Goal: Information Seeking & Learning: Check status

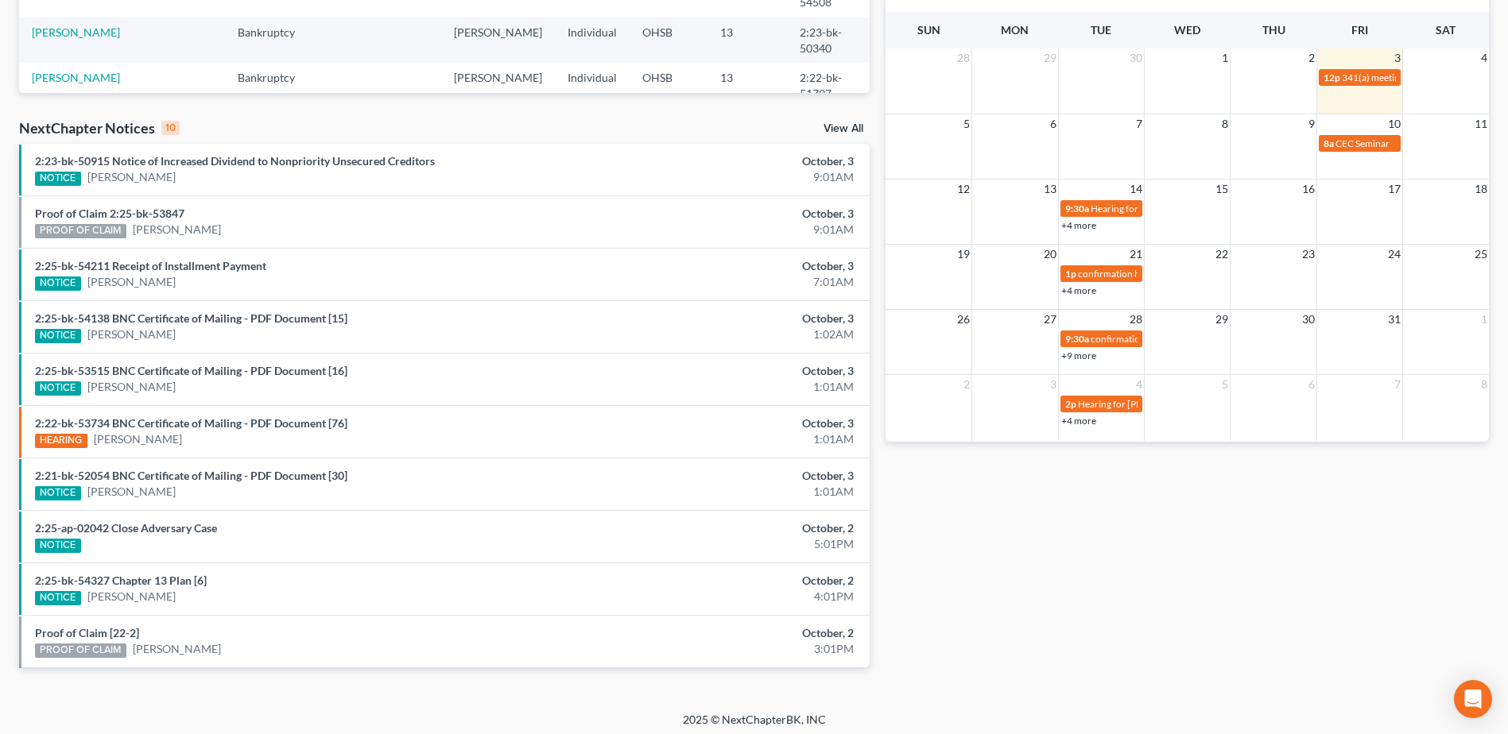
scroll to position [409, 0]
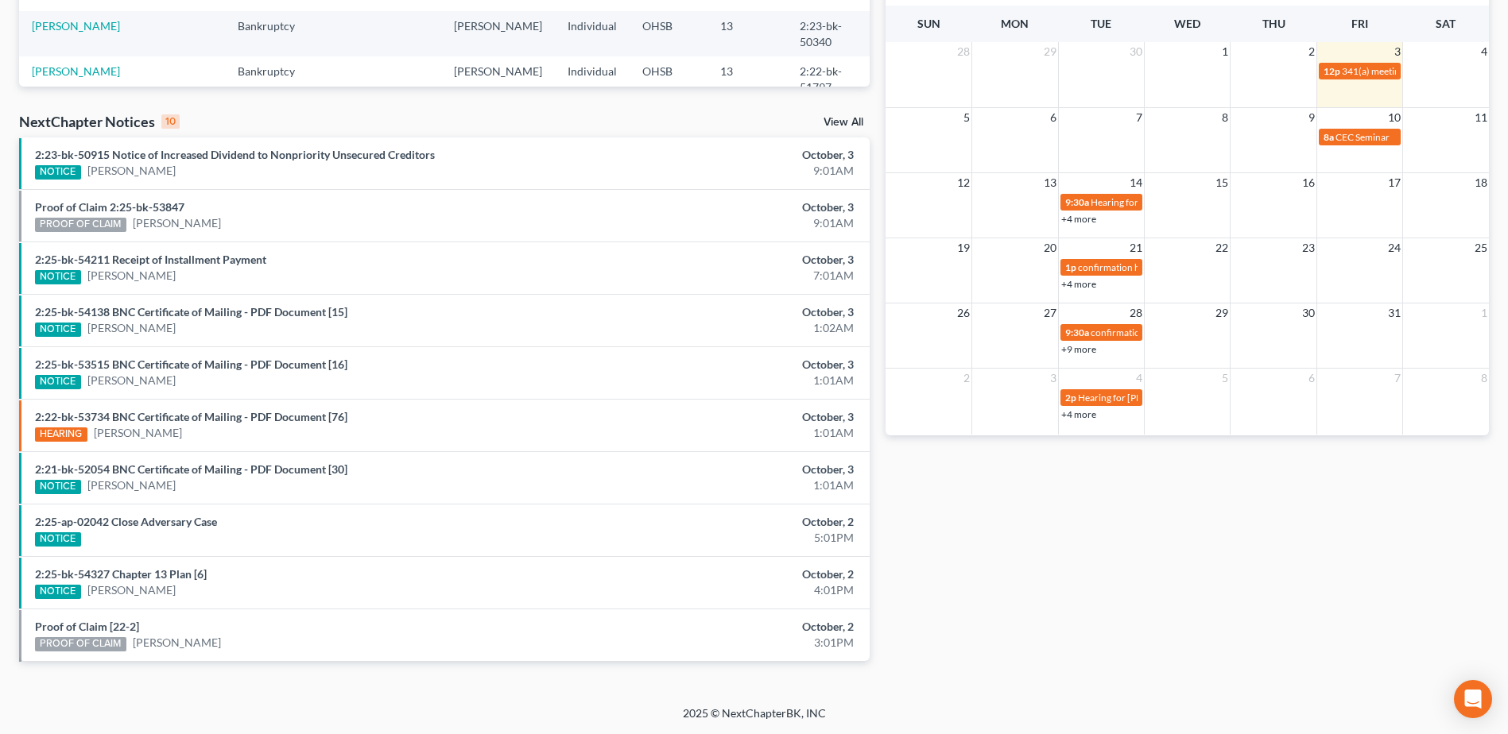
click at [853, 122] on link "View All" at bounding box center [844, 122] width 40 height 11
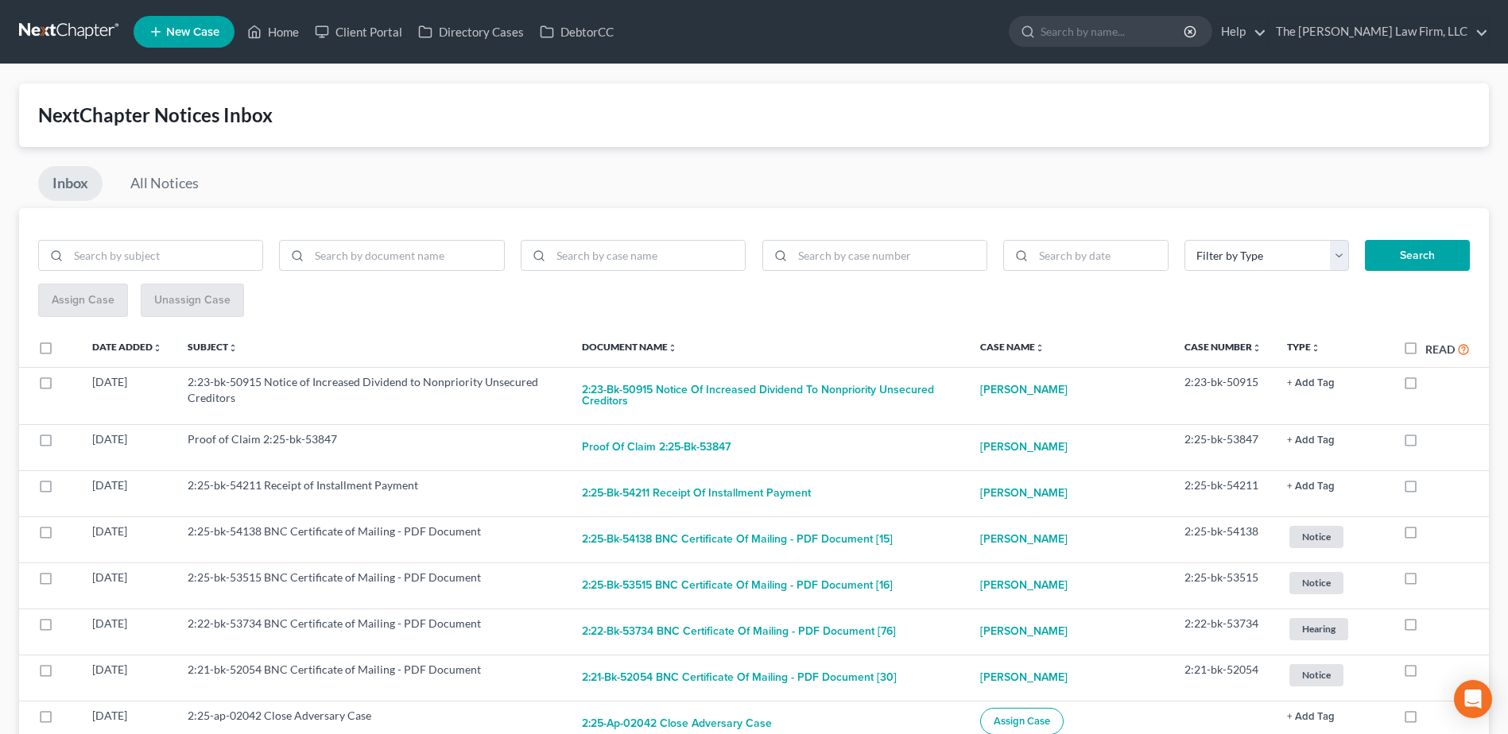
click at [1425, 355] on label "Read" at bounding box center [1447, 349] width 45 height 18
click at [1432, 351] on input "Read" at bounding box center [1437, 345] width 10 height 10
checkbox input "true"
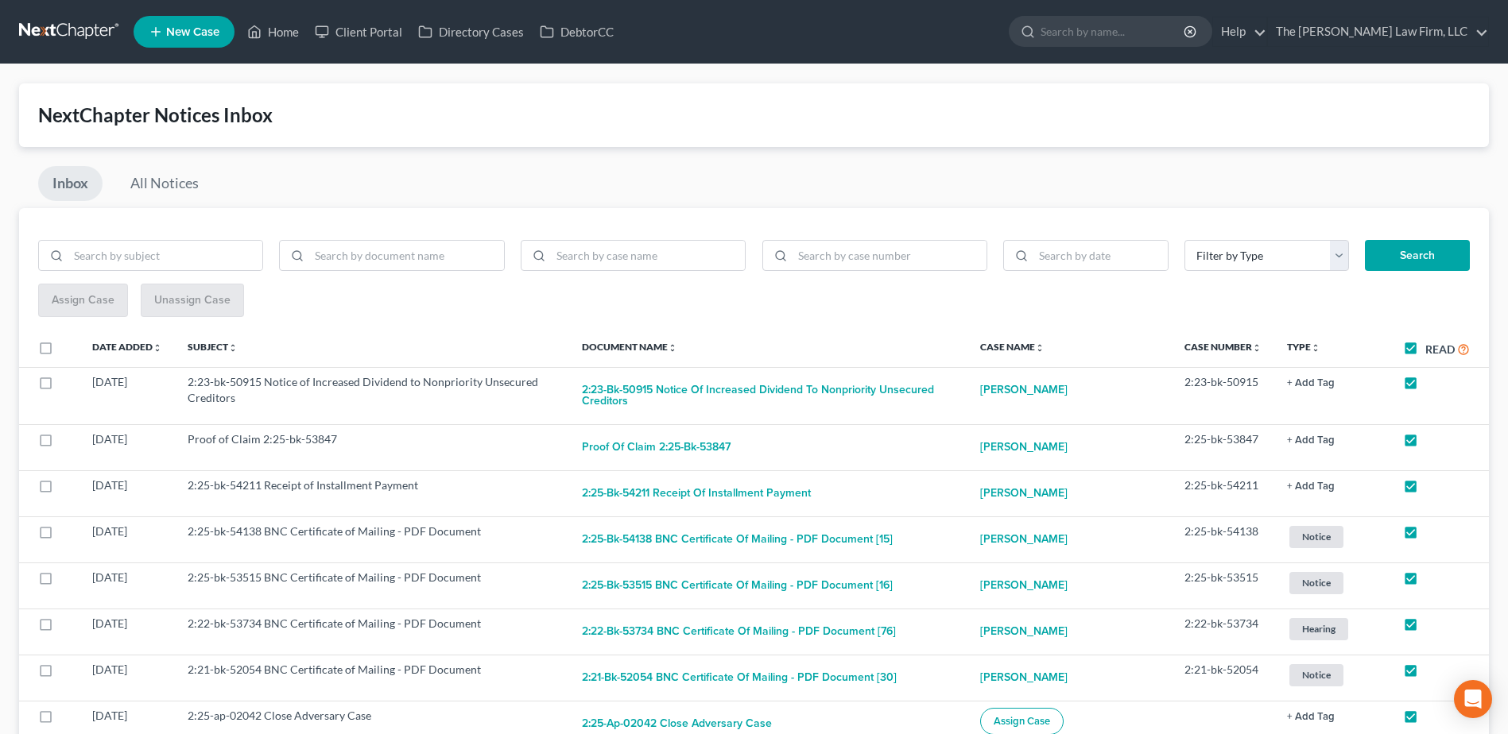
checkbox input "true"
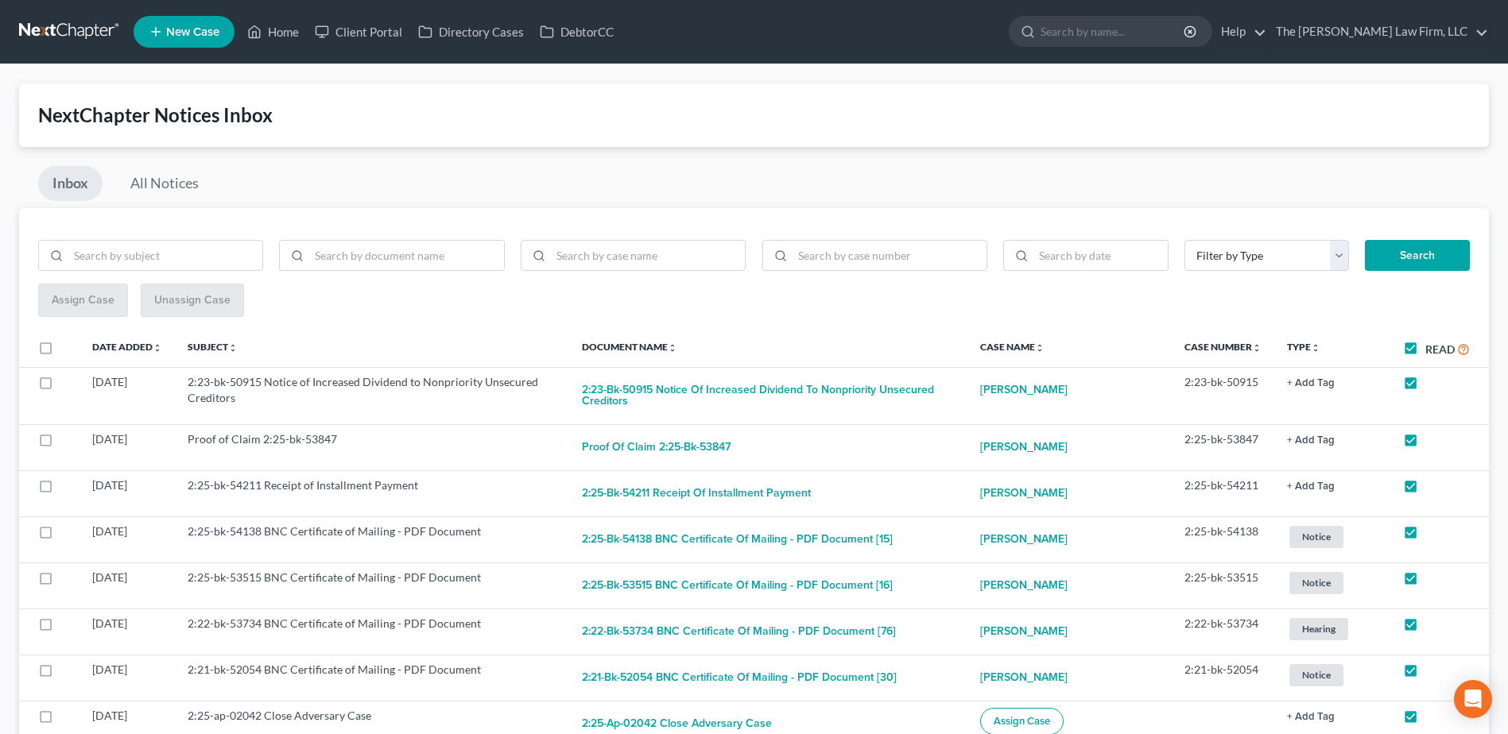
checkbox input "true"
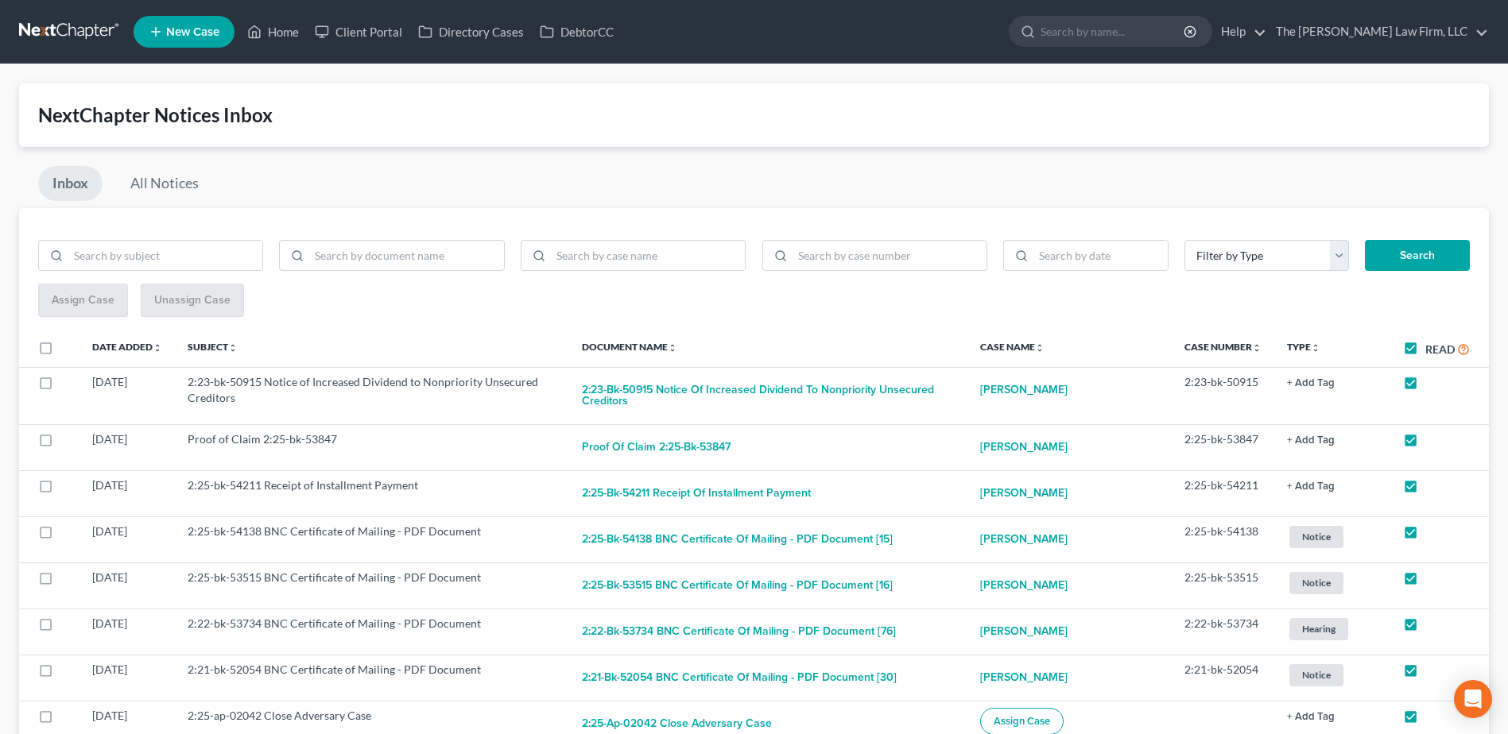
checkbox input "true"
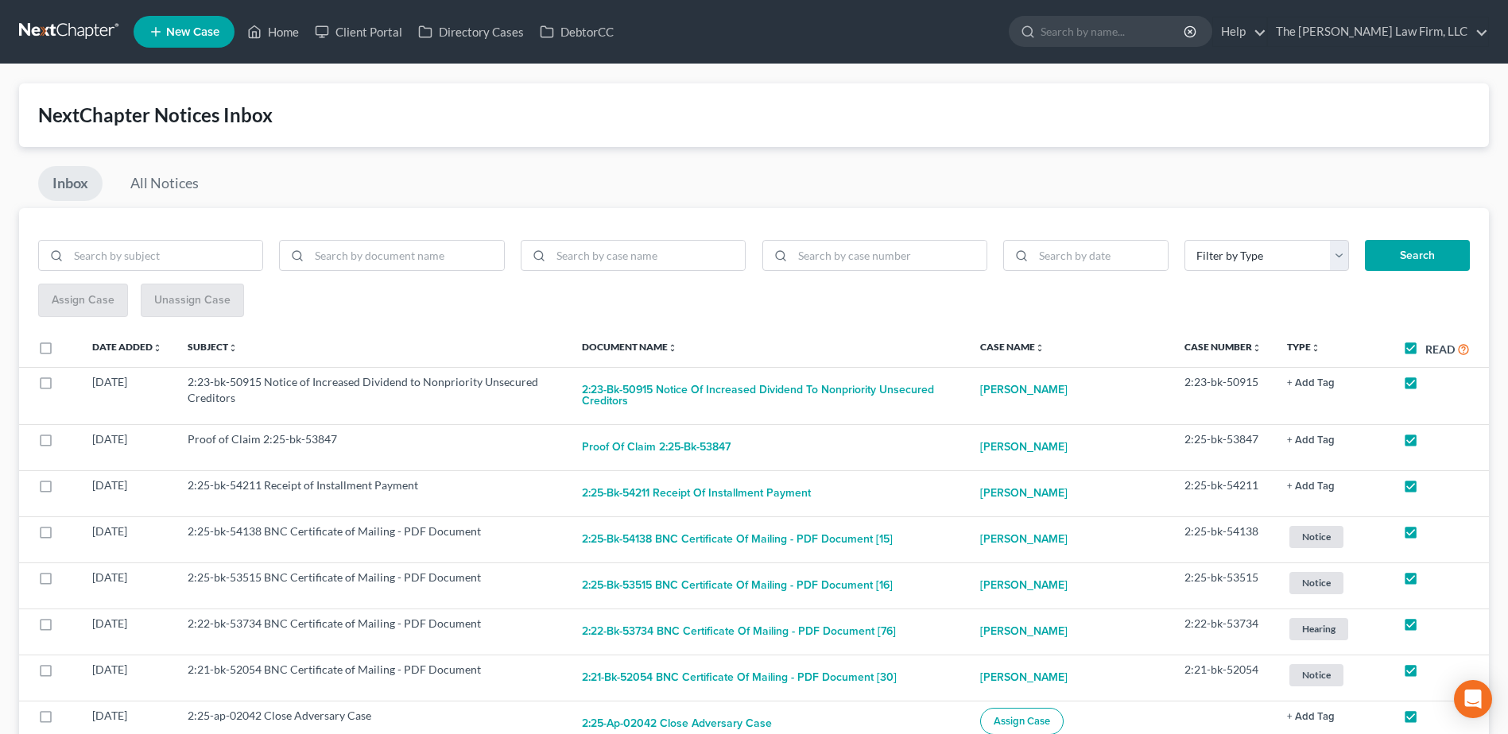
checkbox input "true"
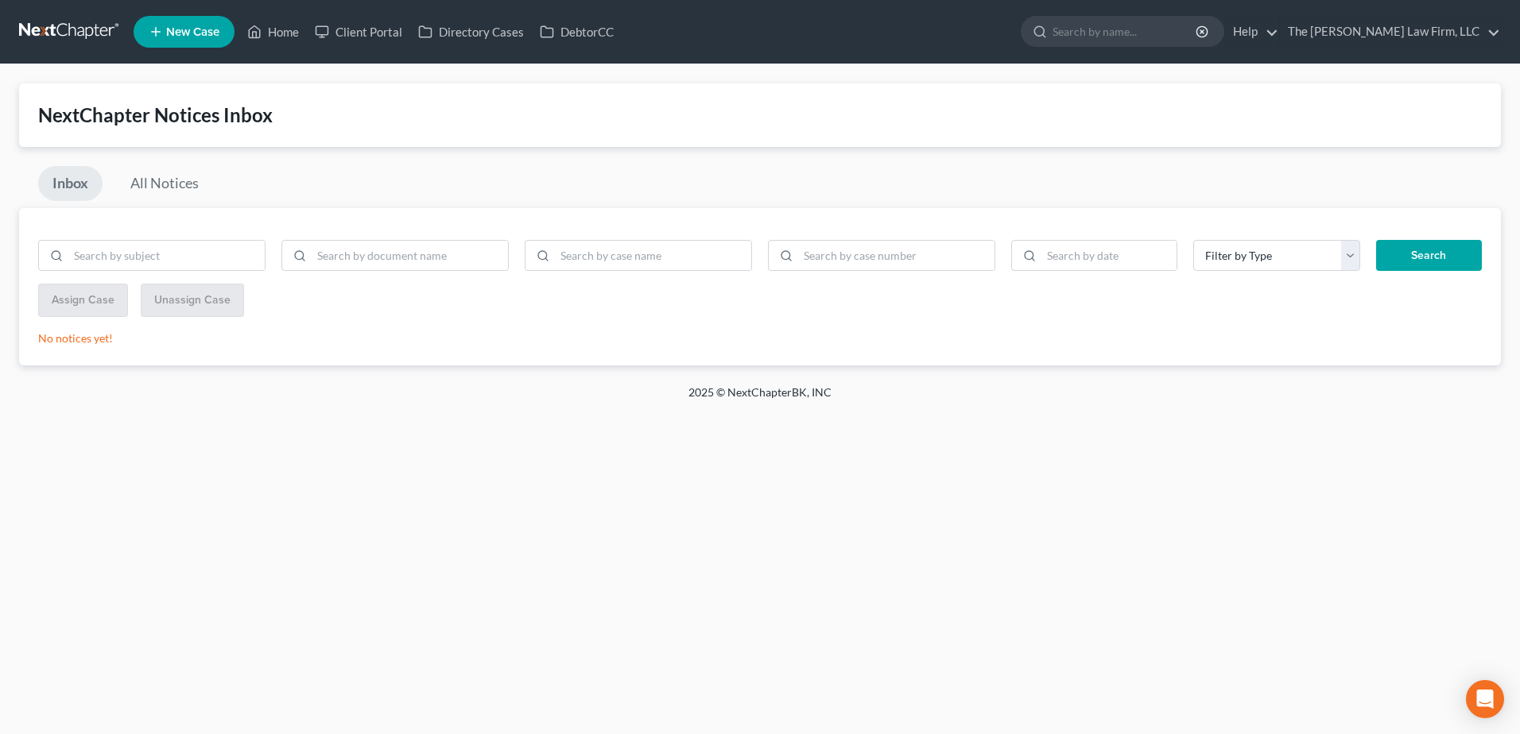
click at [71, 29] on link at bounding box center [70, 31] width 102 height 29
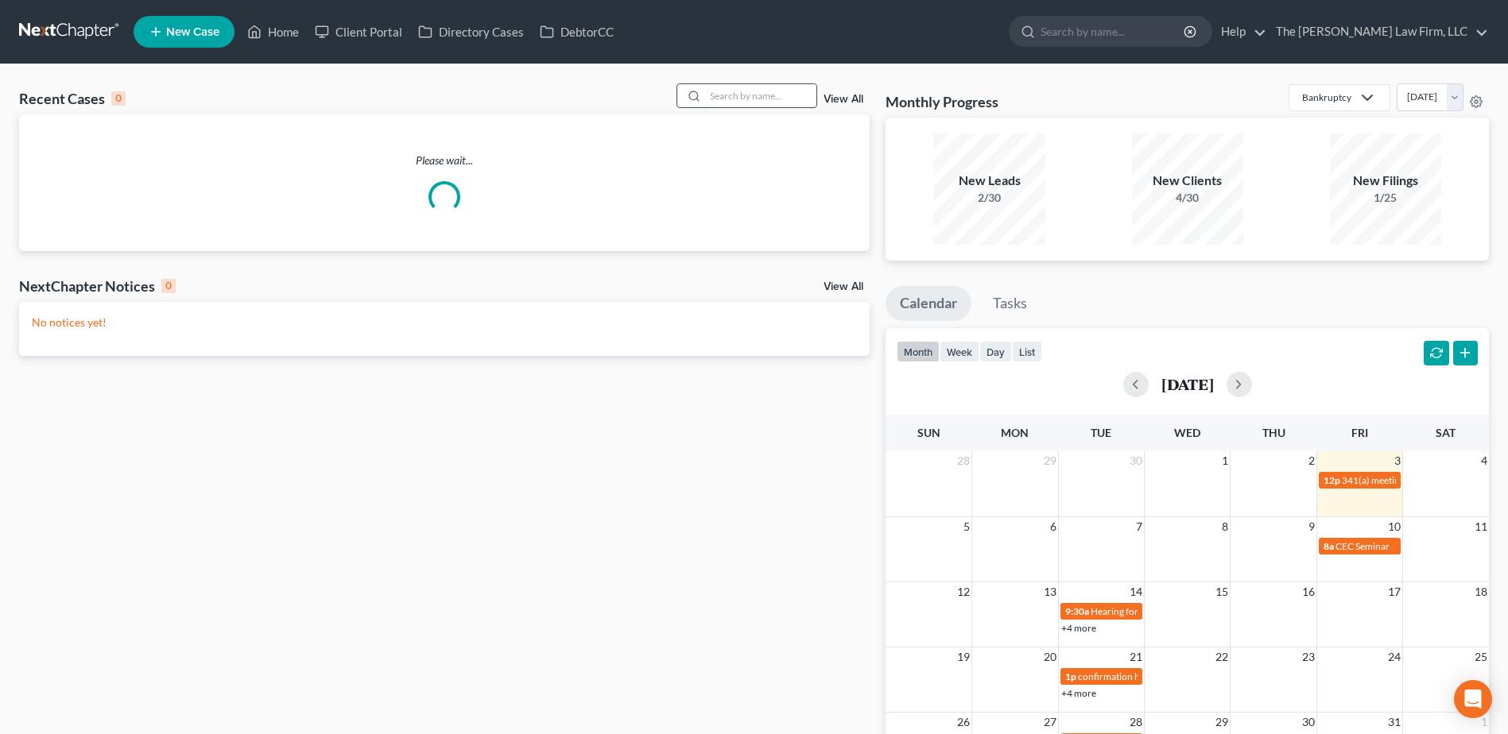
click at [739, 100] on input "search" at bounding box center [760, 95] width 111 height 23
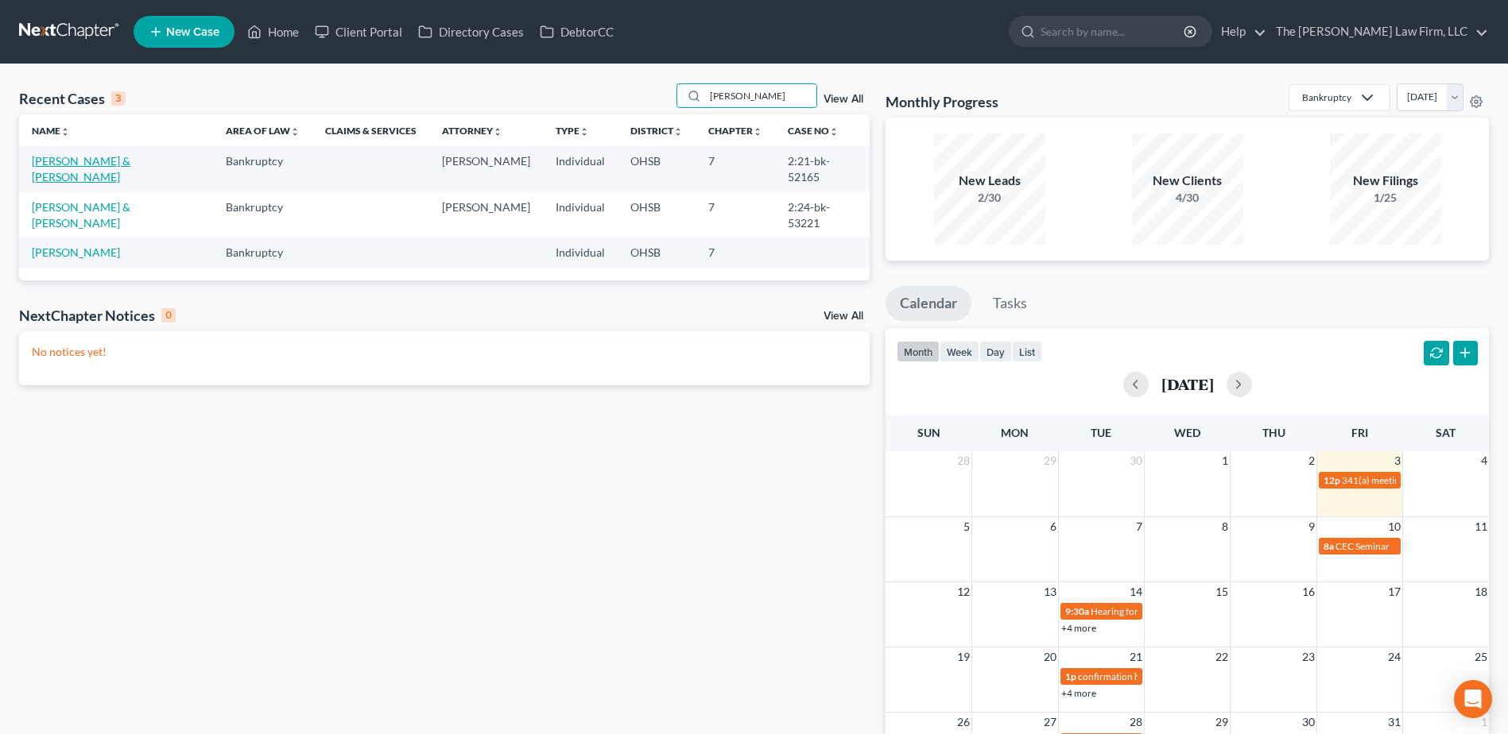
type input "jenna"
click at [76, 166] on link "Scott, Travis & Jenna" at bounding box center [81, 168] width 99 height 29
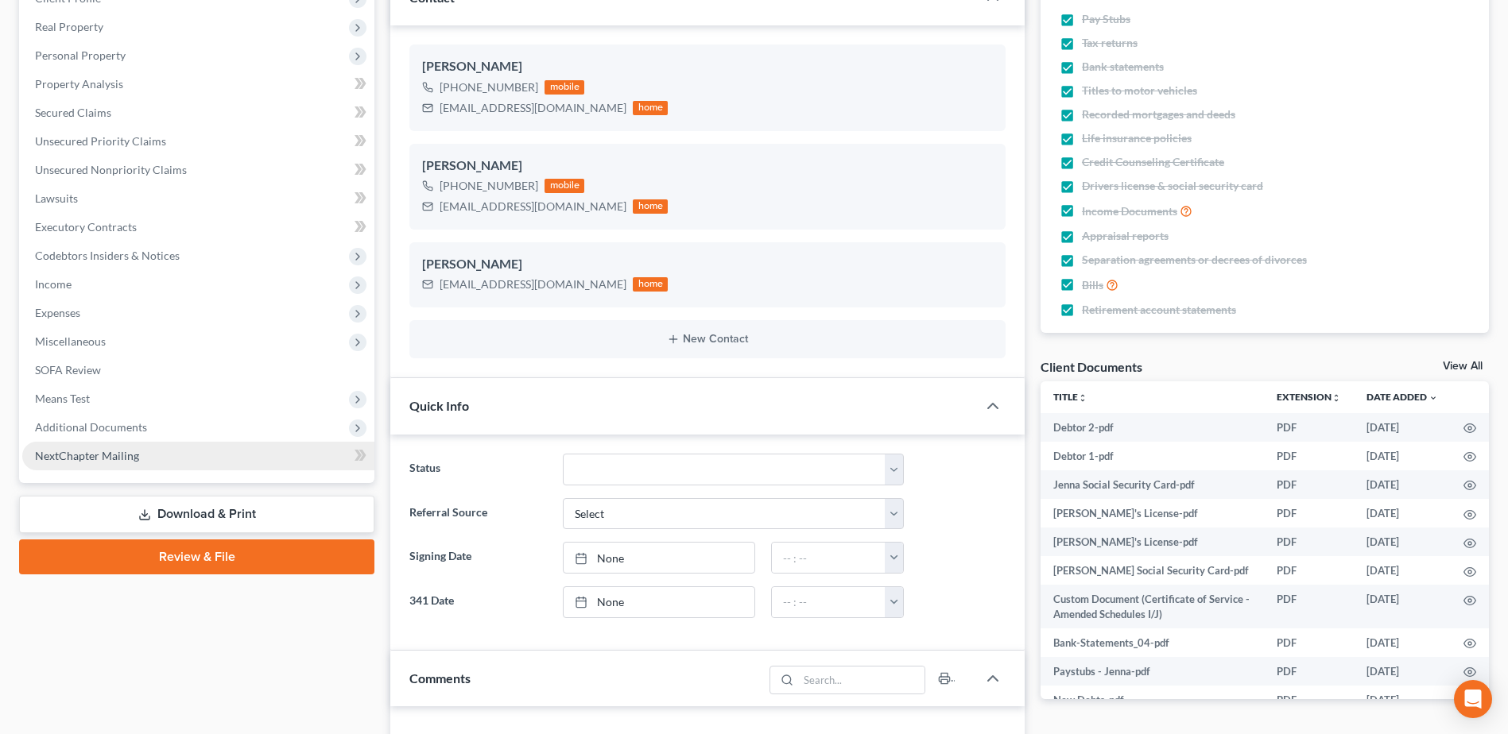
scroll to position [1828, 0]
click at [77, 424] on span "Additional Documents" at bounding box center [91, 428] width 112 height 14
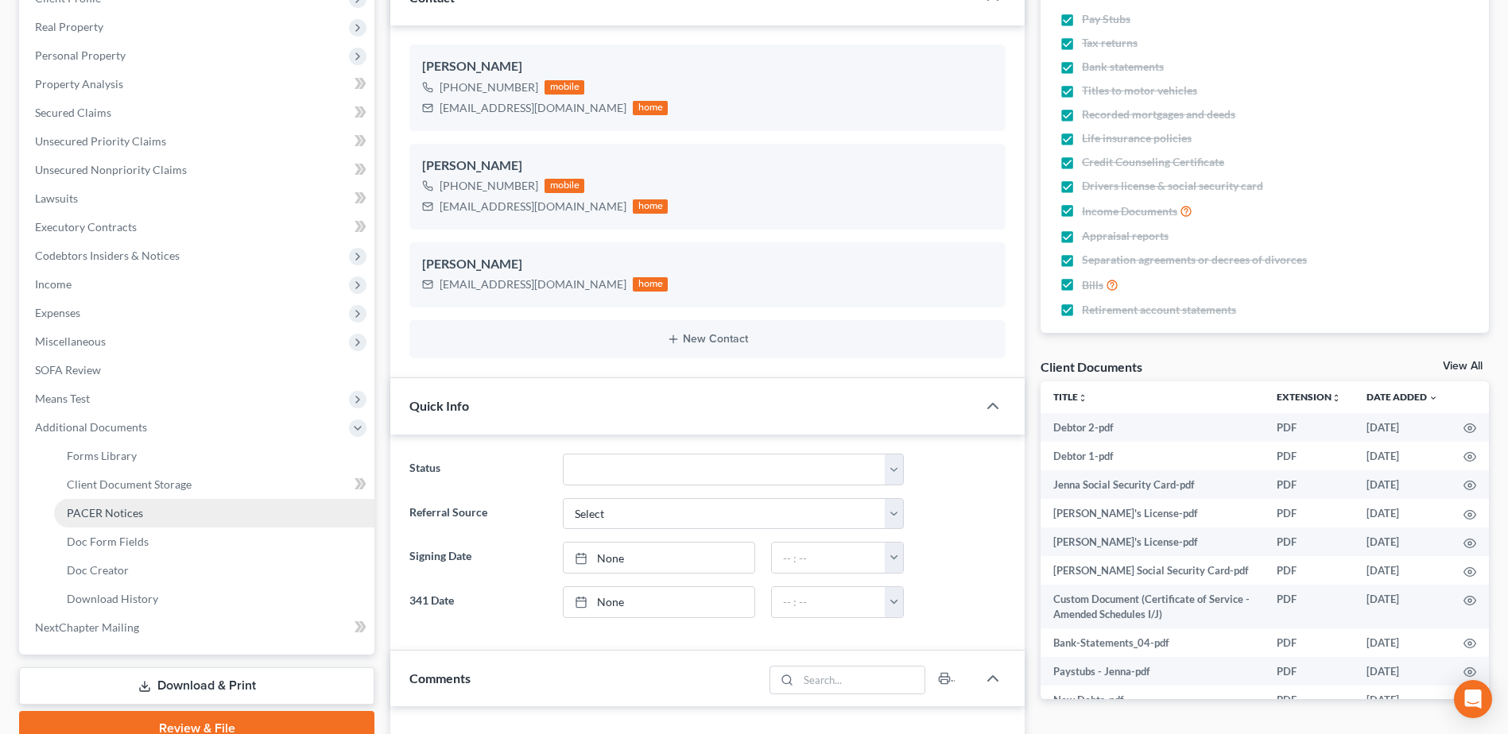
click at [85, 506] on span "PACER Notices" at bounding box center [105, 513] width 76 height 14
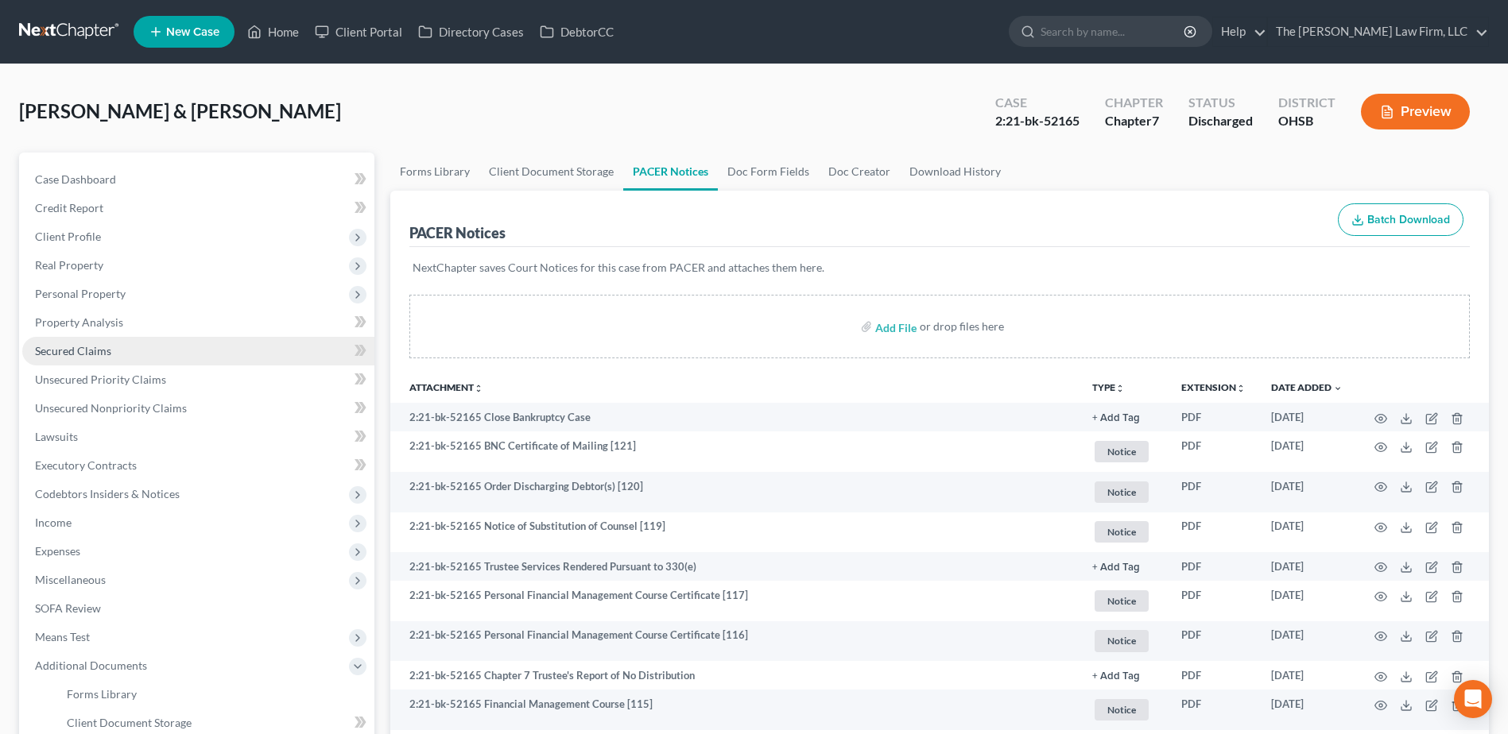
click at [91, 345] on span "Secured Claims" at bounding box center [73, 351] width 76 height 14
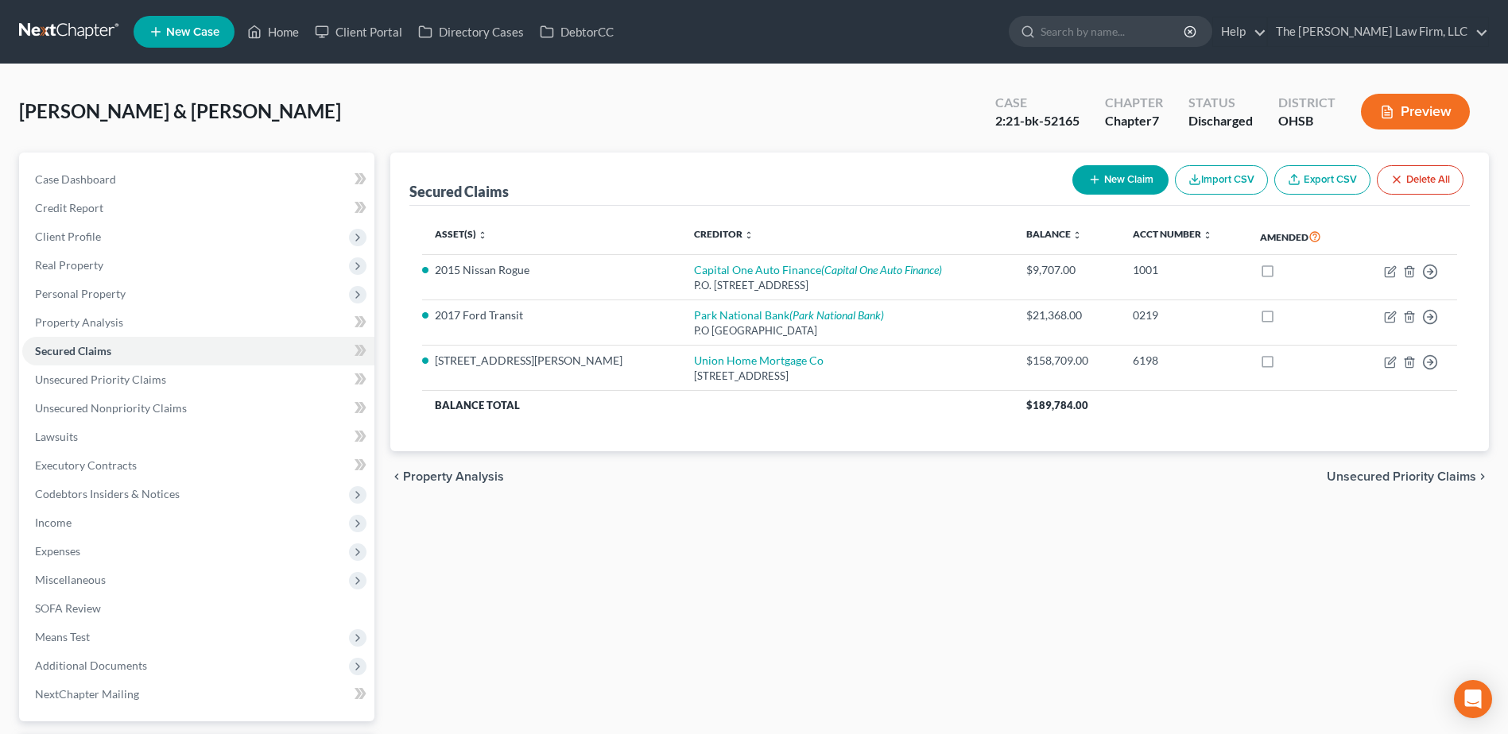
click at [93, 33] on link at bounding box center [70, 31] width 102 height 29
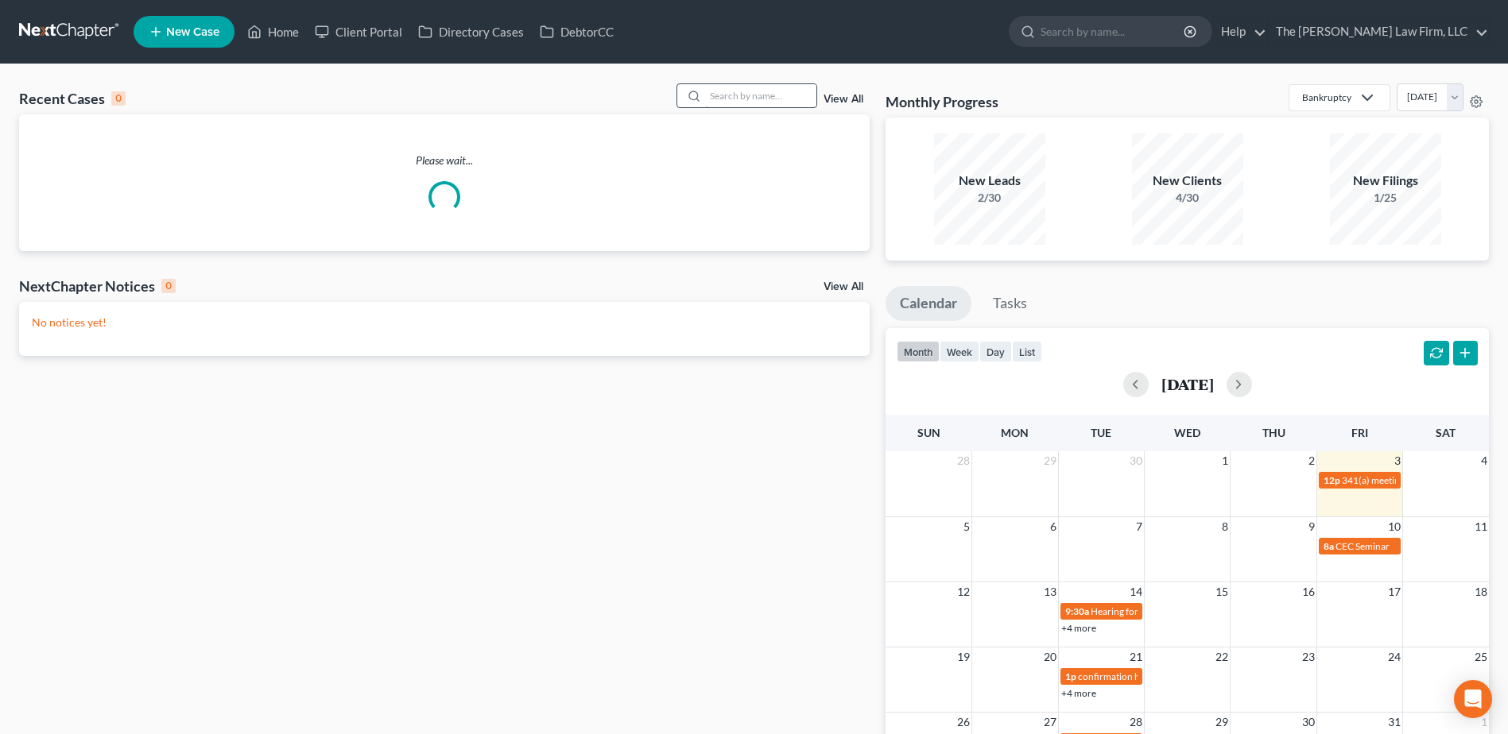
click at [738, 100] on input "search" at bounding box center [760, 95] width 111 height 23
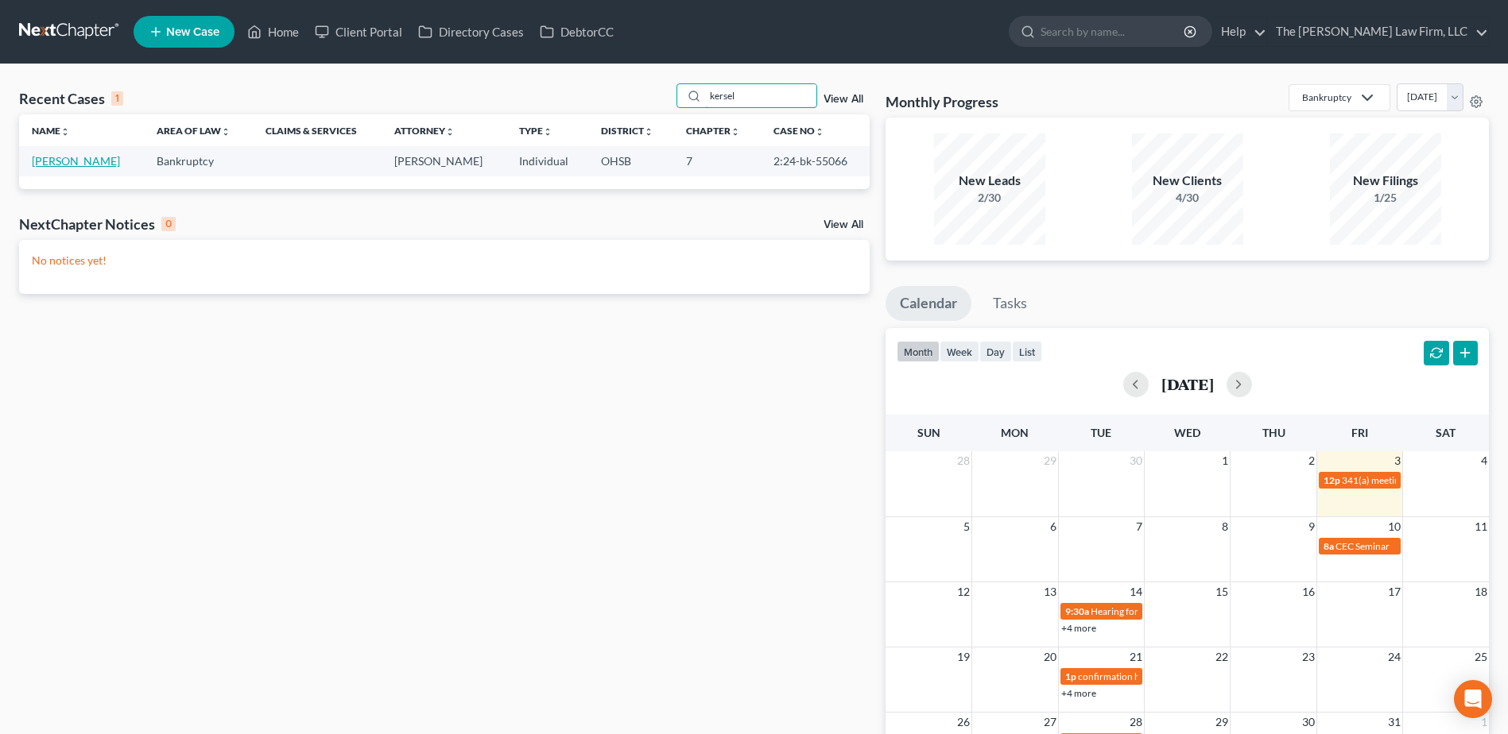
type input "kersel"
click at [84, 160] on link "Kersell, Marsha" at bounding box center [76, 161] width 88 height 14
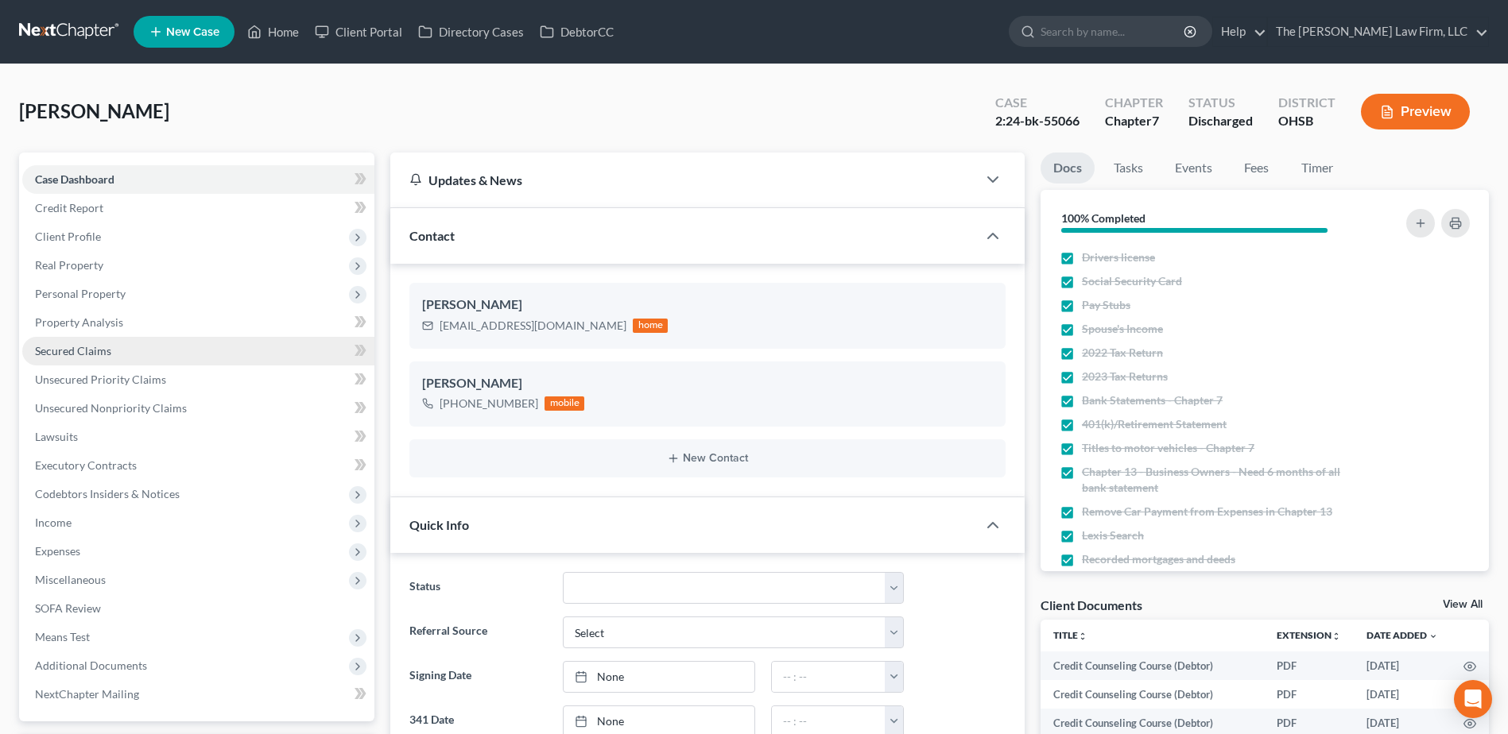
click at [95, 351] on span "Secured Claims" at bounding box center [73, 351] width 76 height 14
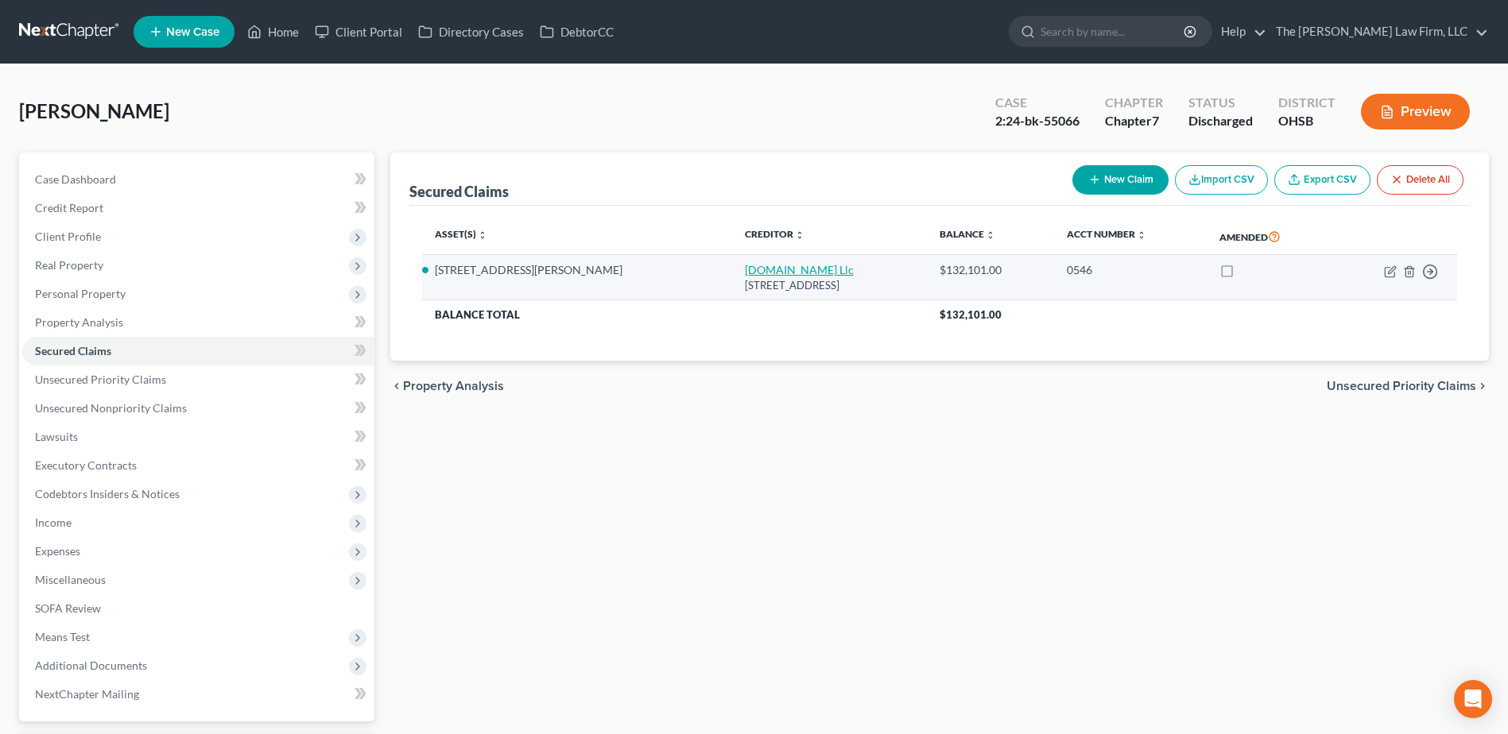
click at [745, 269] on link "Loandepot.Com Llc" at bounding box center [799, 270] width 109 height 14
select select "4"
select select "3"
select select "2"
select select "0"
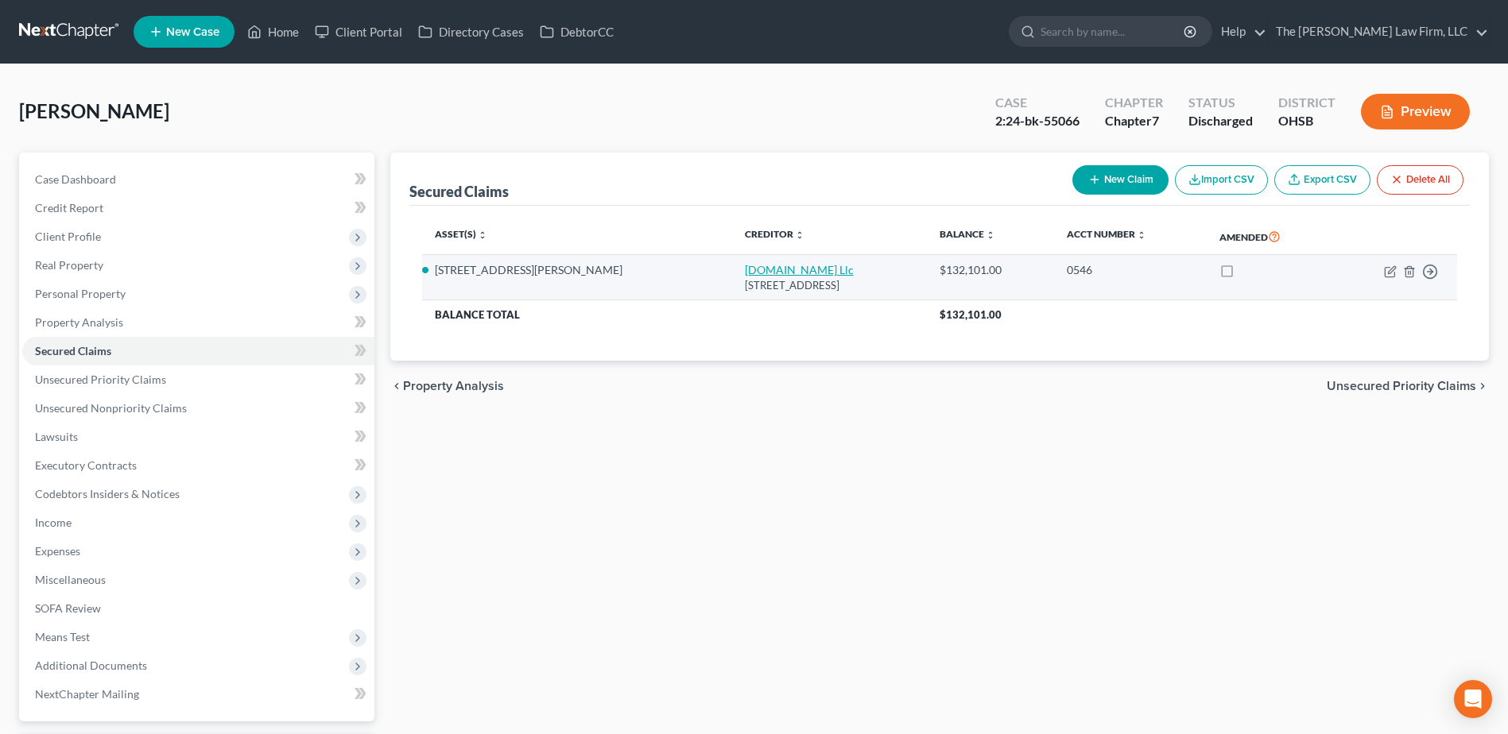
select select "0"
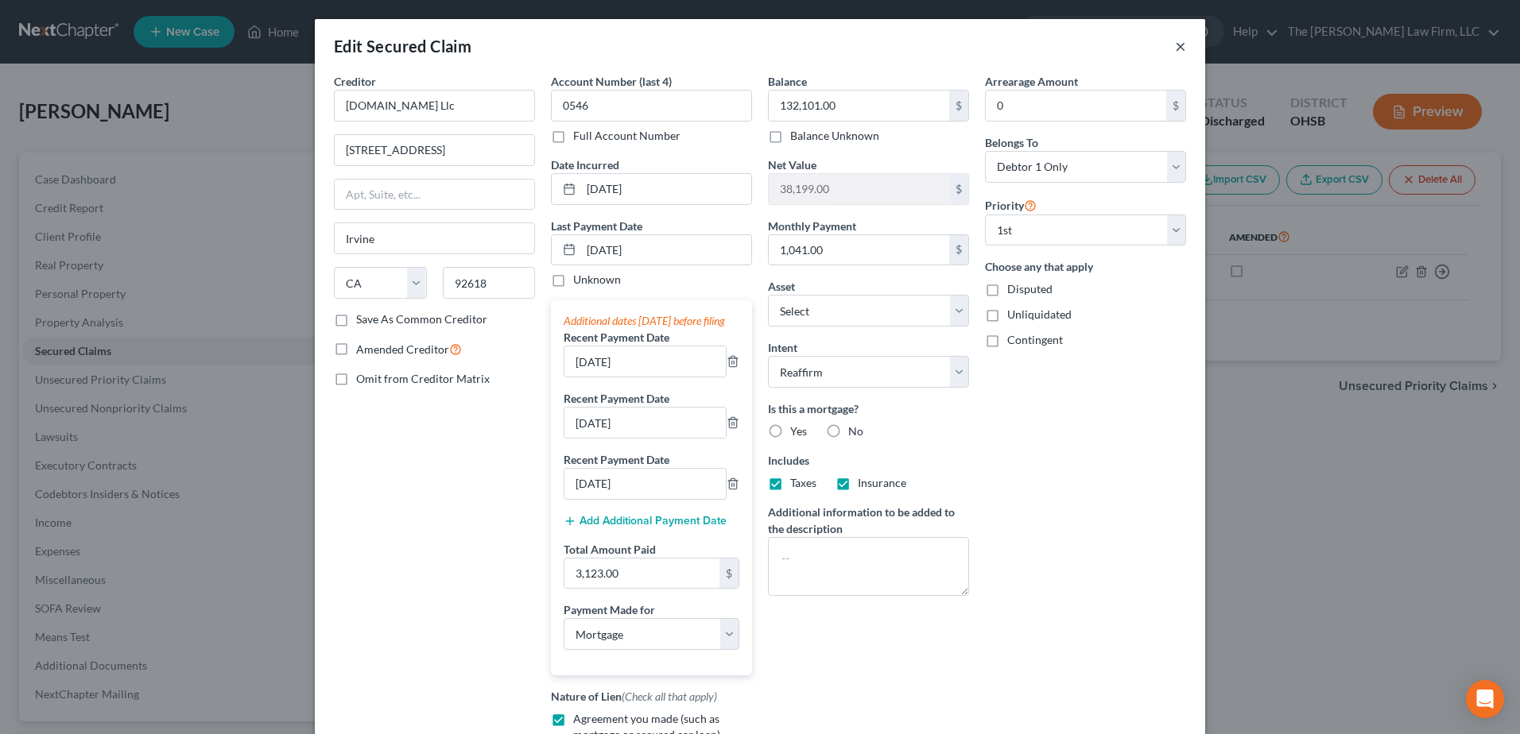
click at [1175, 45] on button "×" at bounding box center [1180, 46] width 11 height 19
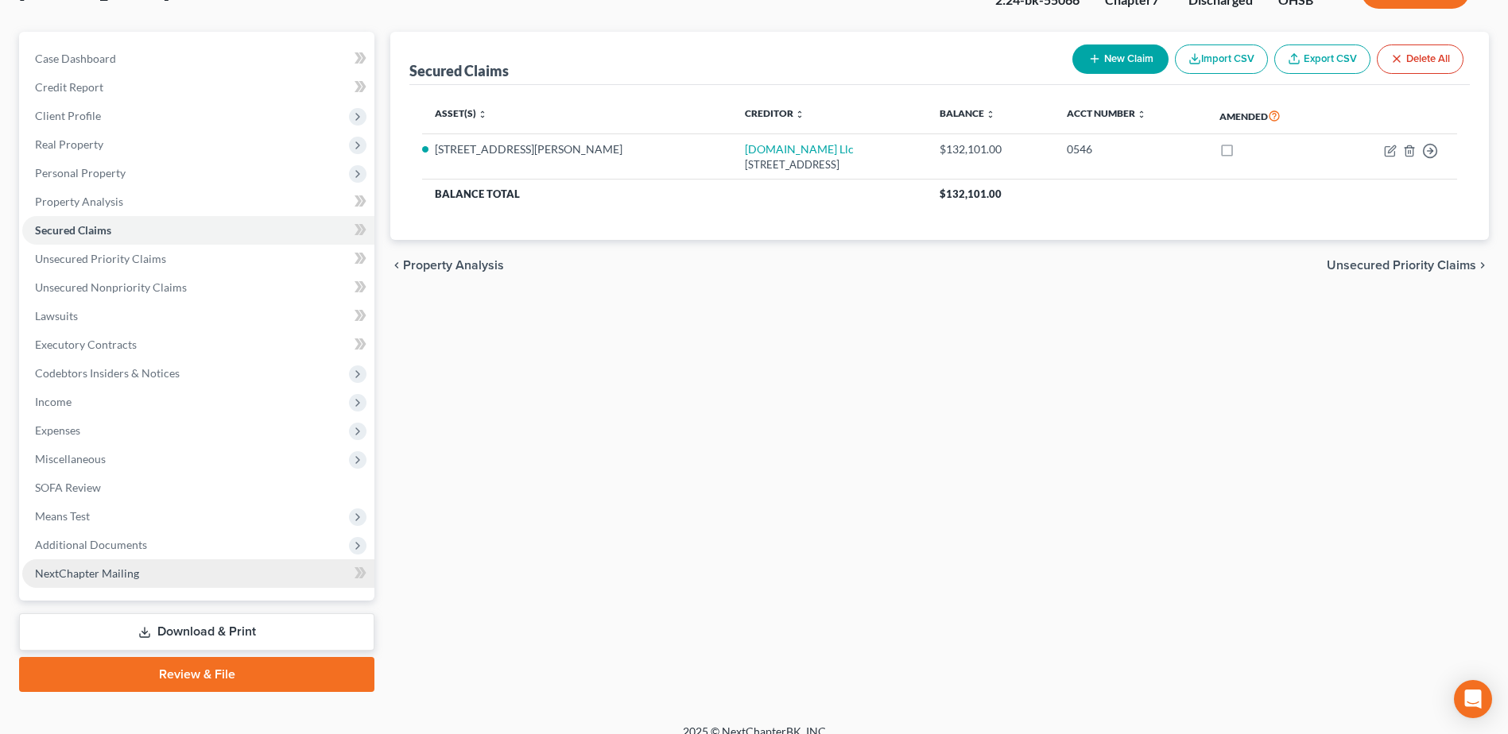
scroll to position [139, 0]
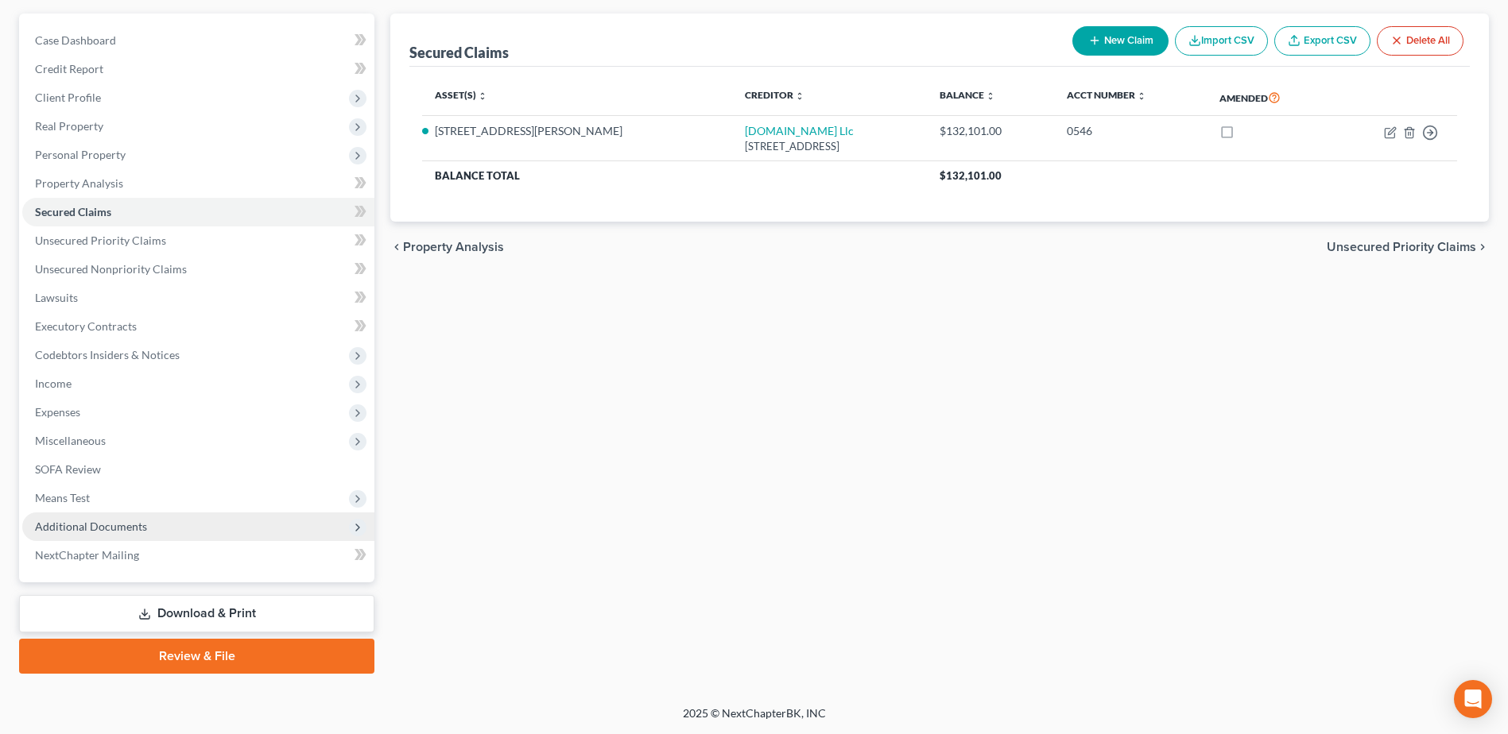
click at [107, 538] on span "Additional Documents" at bounding box center [198, 527] width 352 height 29
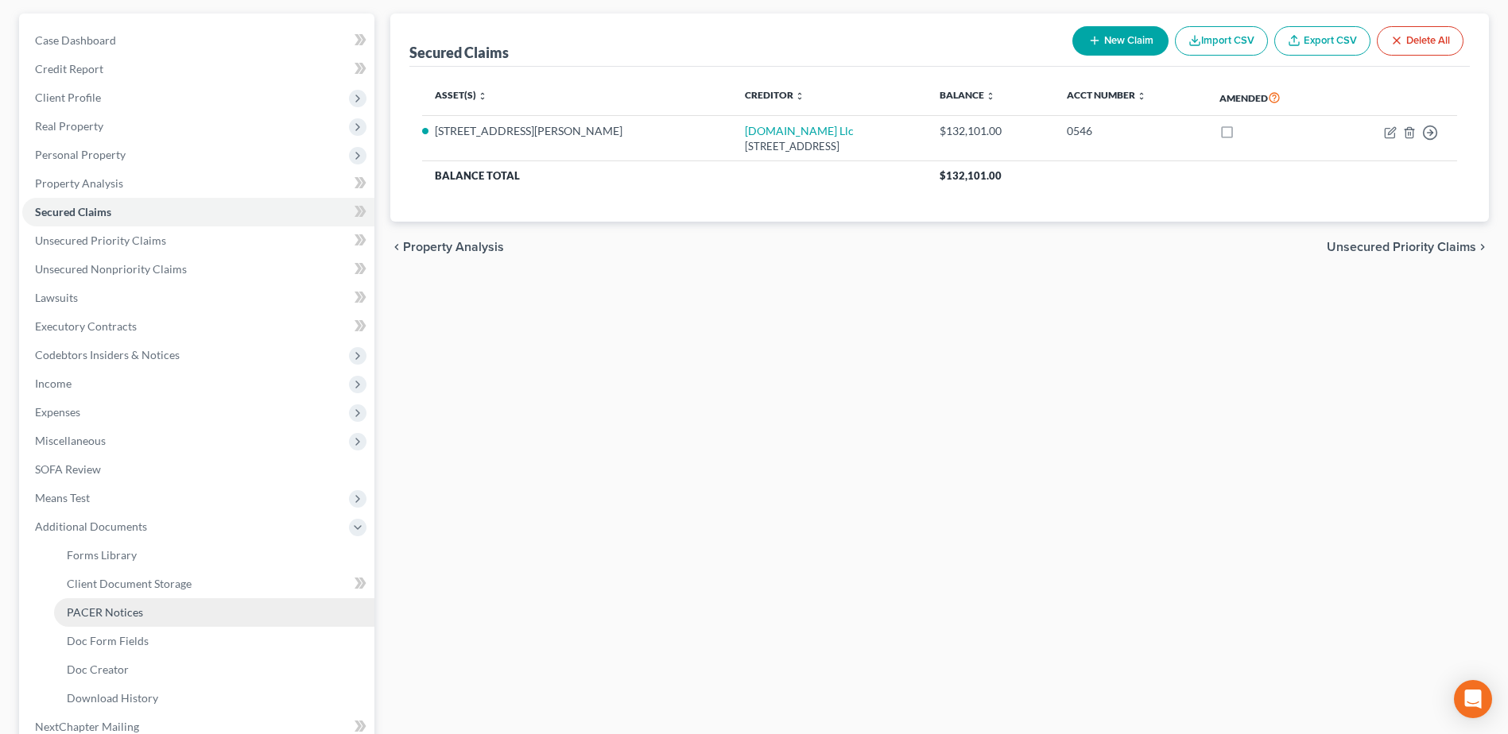
click at [112, 609] on span "PACER Notices" at bounding box center [105, 613] width 76 height 14
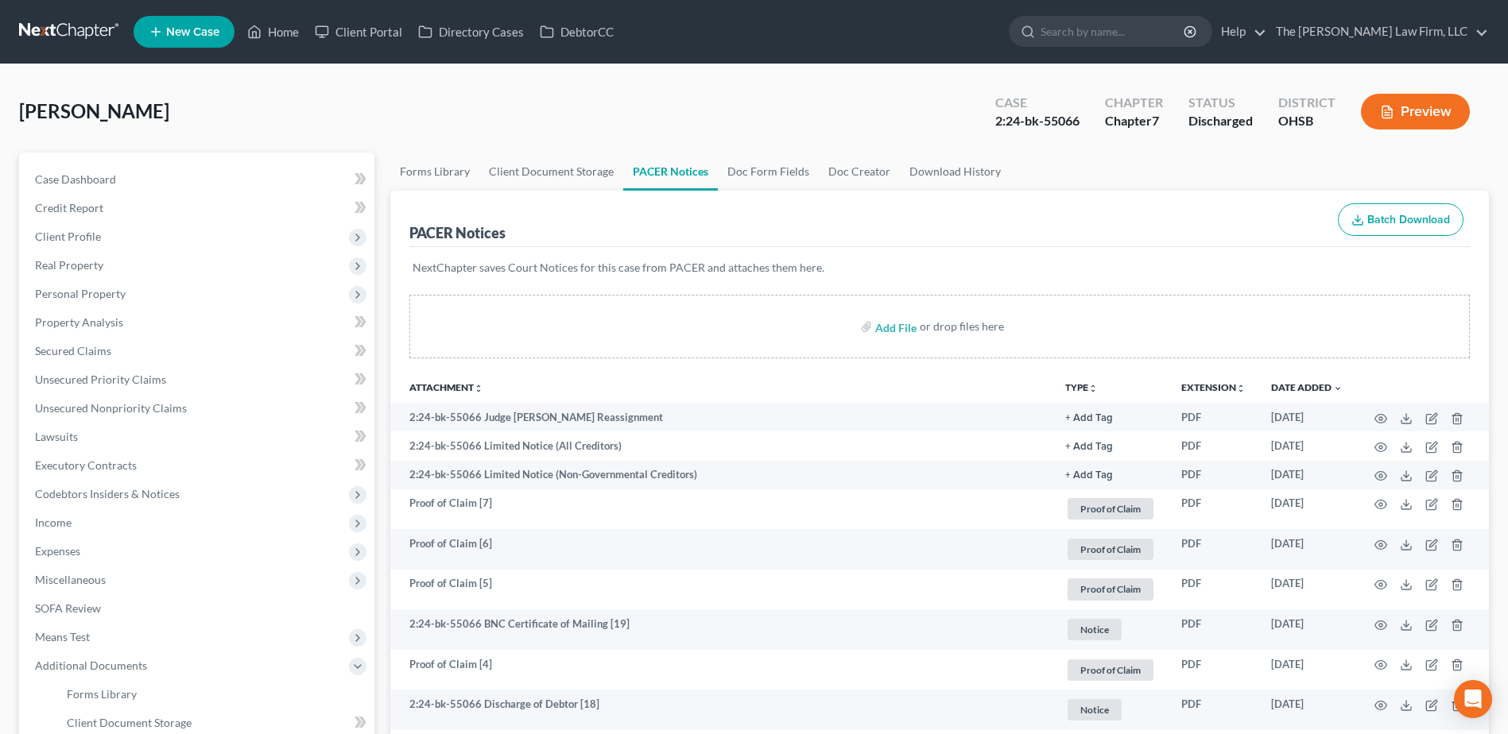
click at [72, 33] on link at bounding box center [70, 31] width 102 height 29
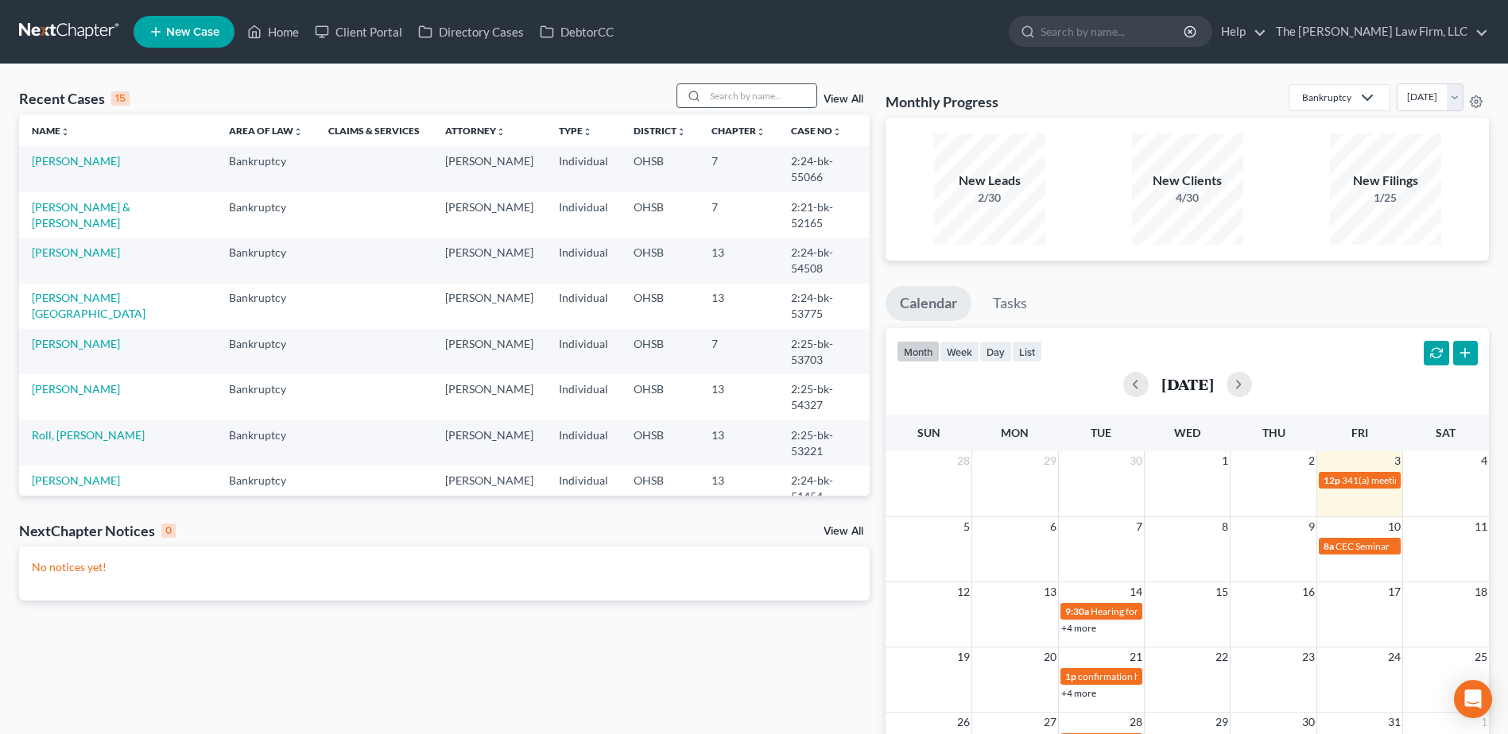
click at [743, 100] on input "search" at bounding box center [760, 95] width 111 height 23
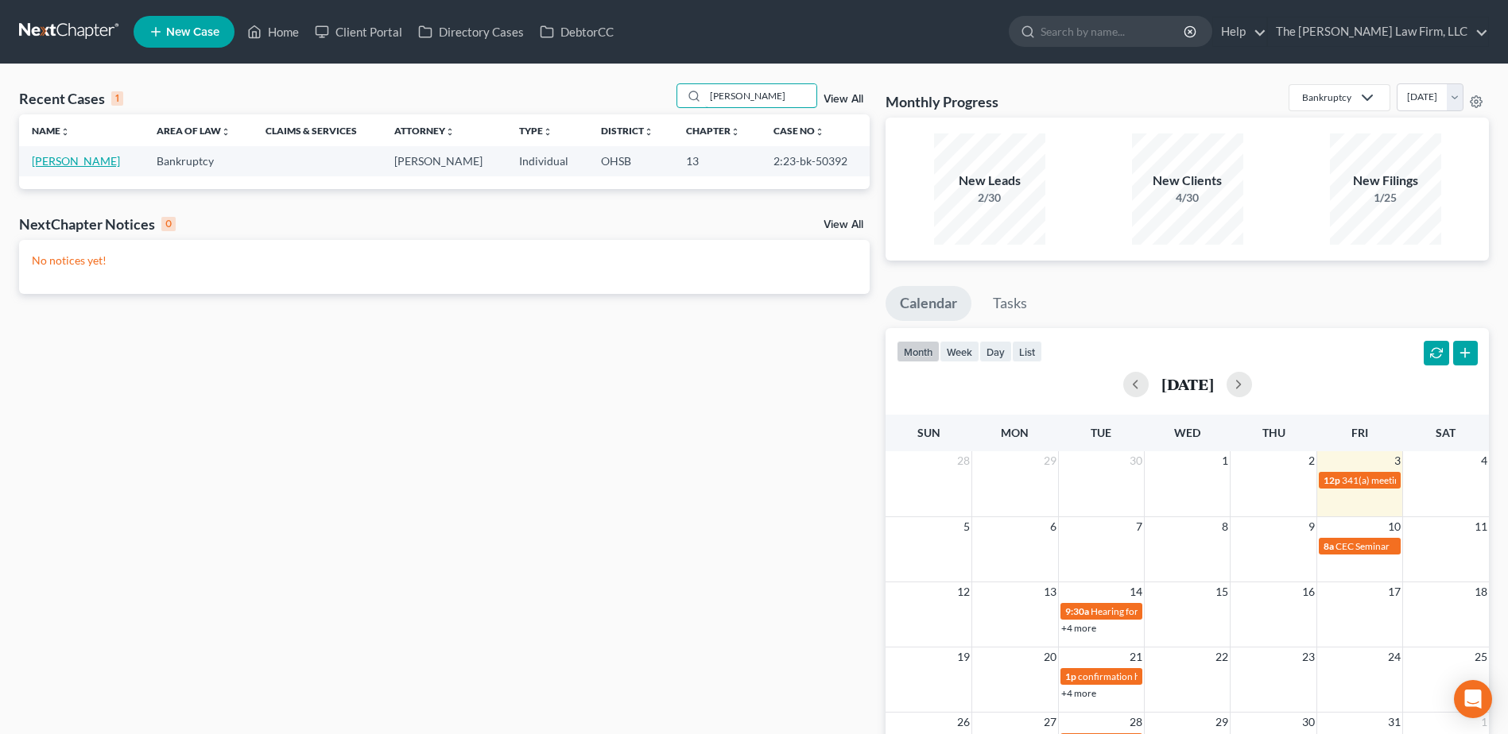
type input "[PERSON_NAME]"
click at [48, 159] on link "Maloney, Tracy" at bounding box center [76, 161] width 88 height 14
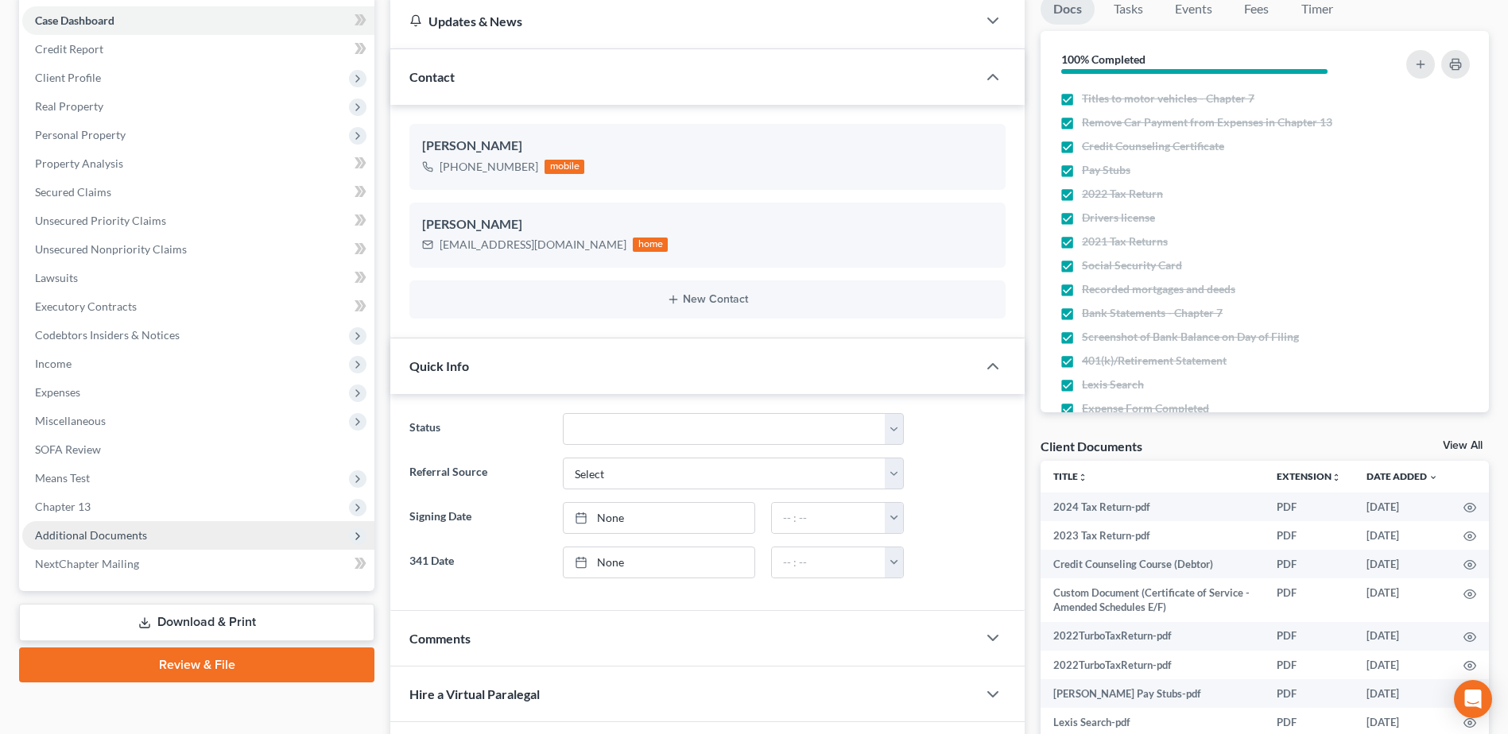
scroll to position [1719, 0]
click at [79, 536] on span "Additional Documents" at bounding box center [91, 536] width 112 height 14
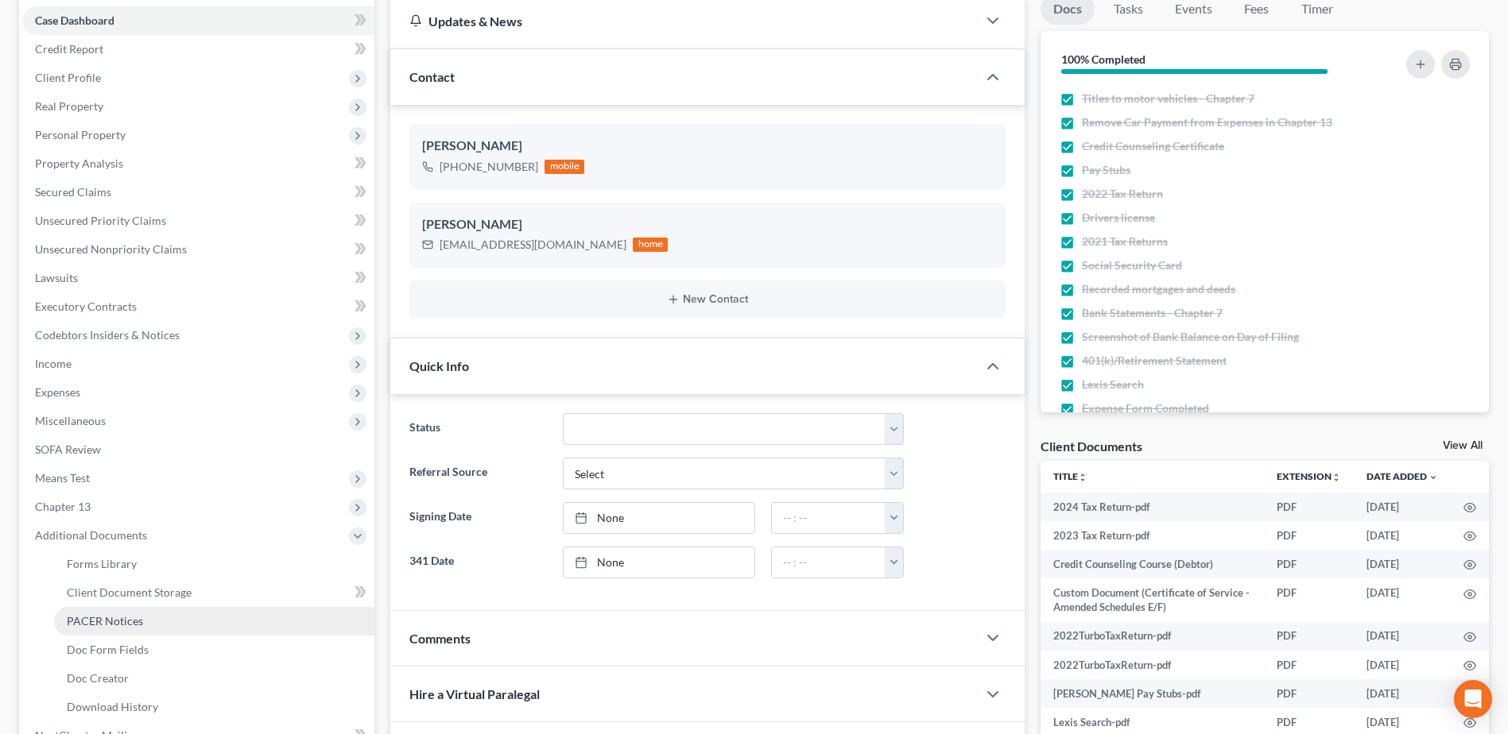
click at [98, 613] on link "PACER Notices" at bounding box center [214, 621] width 320 height 29
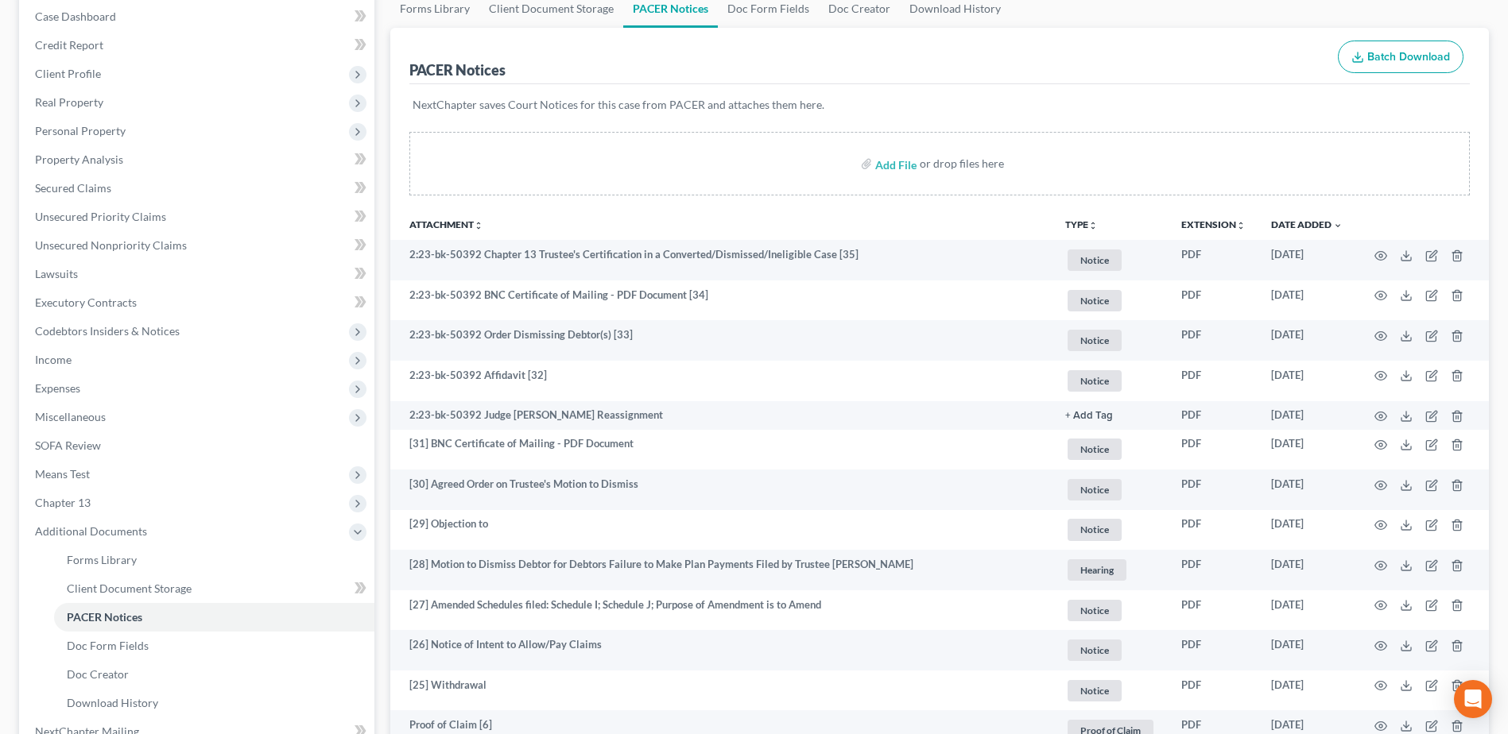
scroll to position [397, 0]
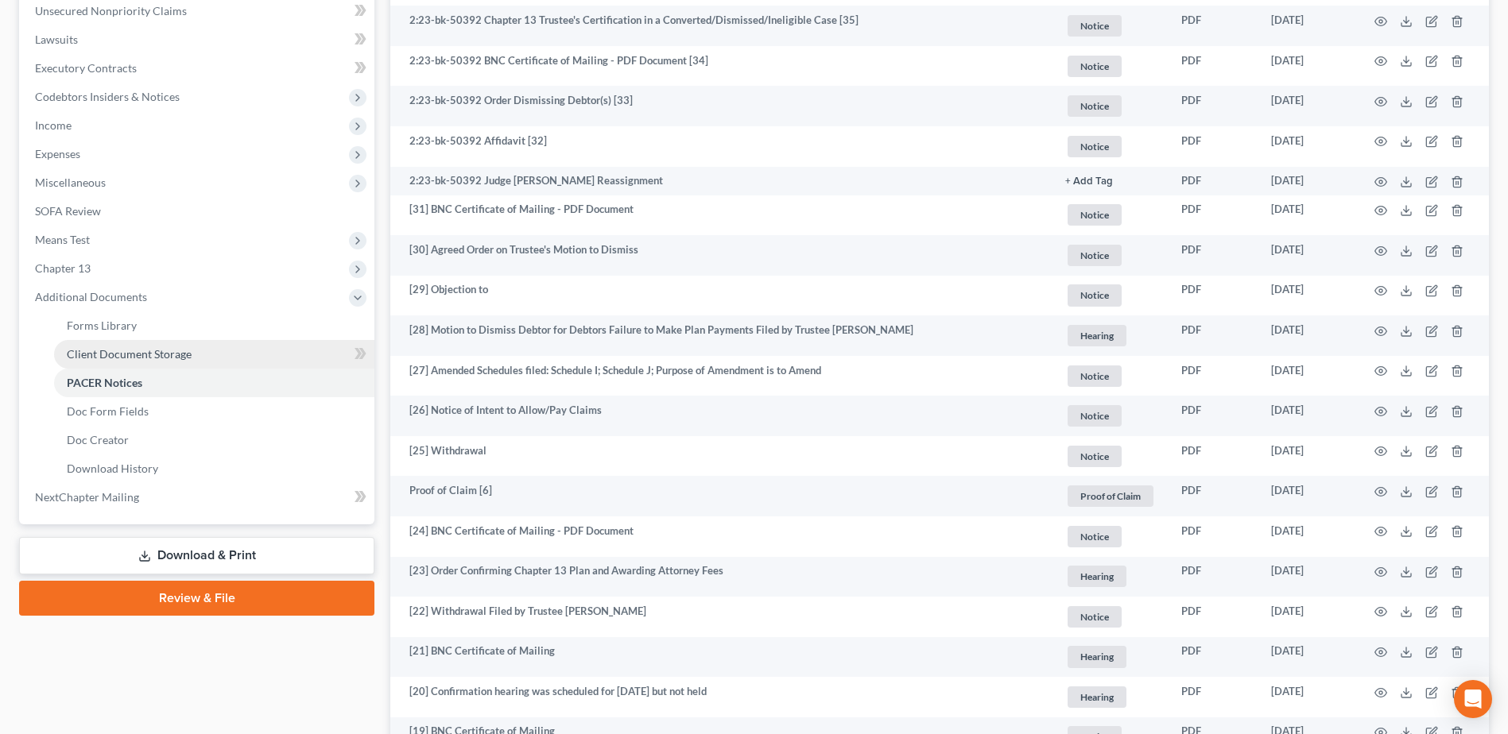
click at [141, 362] on link "Client Document Storage" at bounding box center [214, 354] width 320 height 29
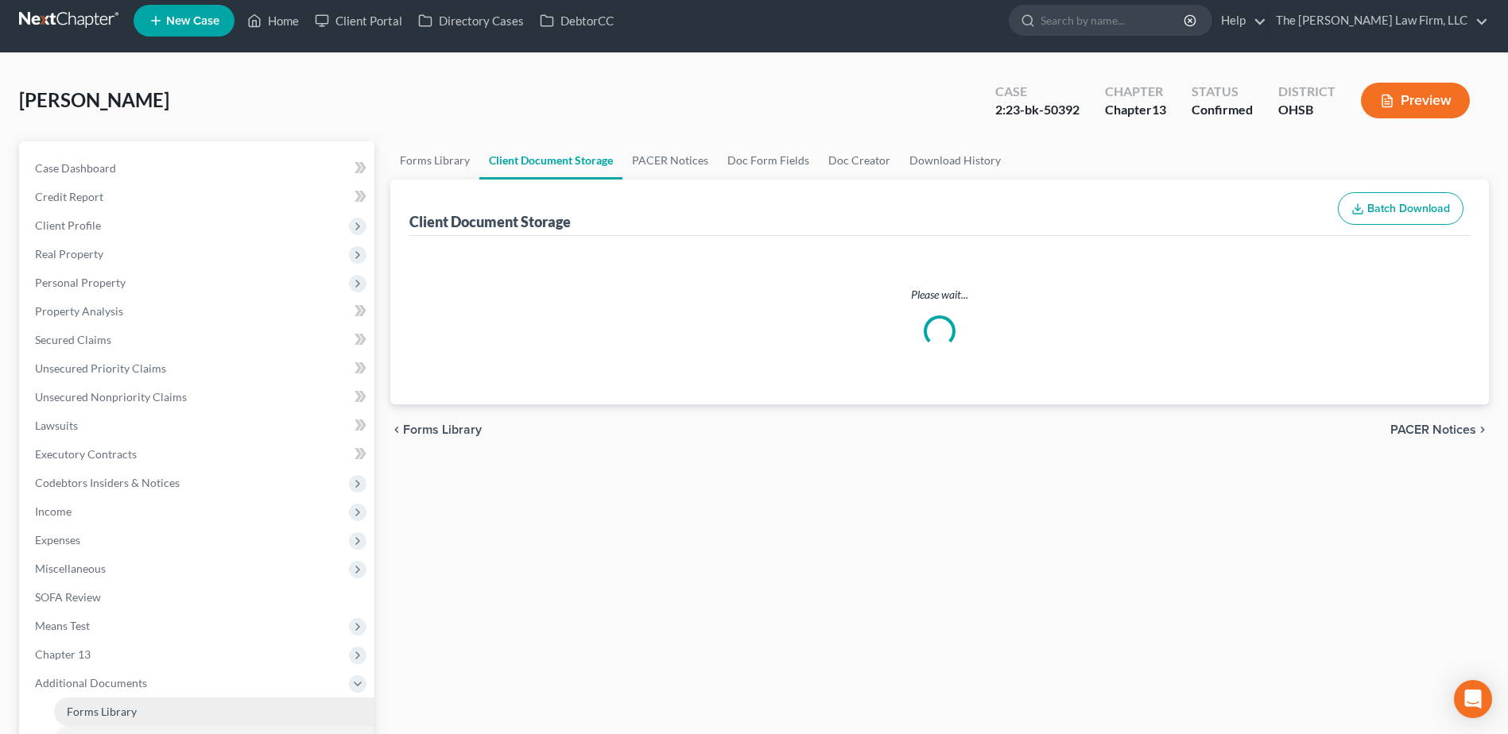
select select "7"
select select "52"
select select "61"
select select "7"
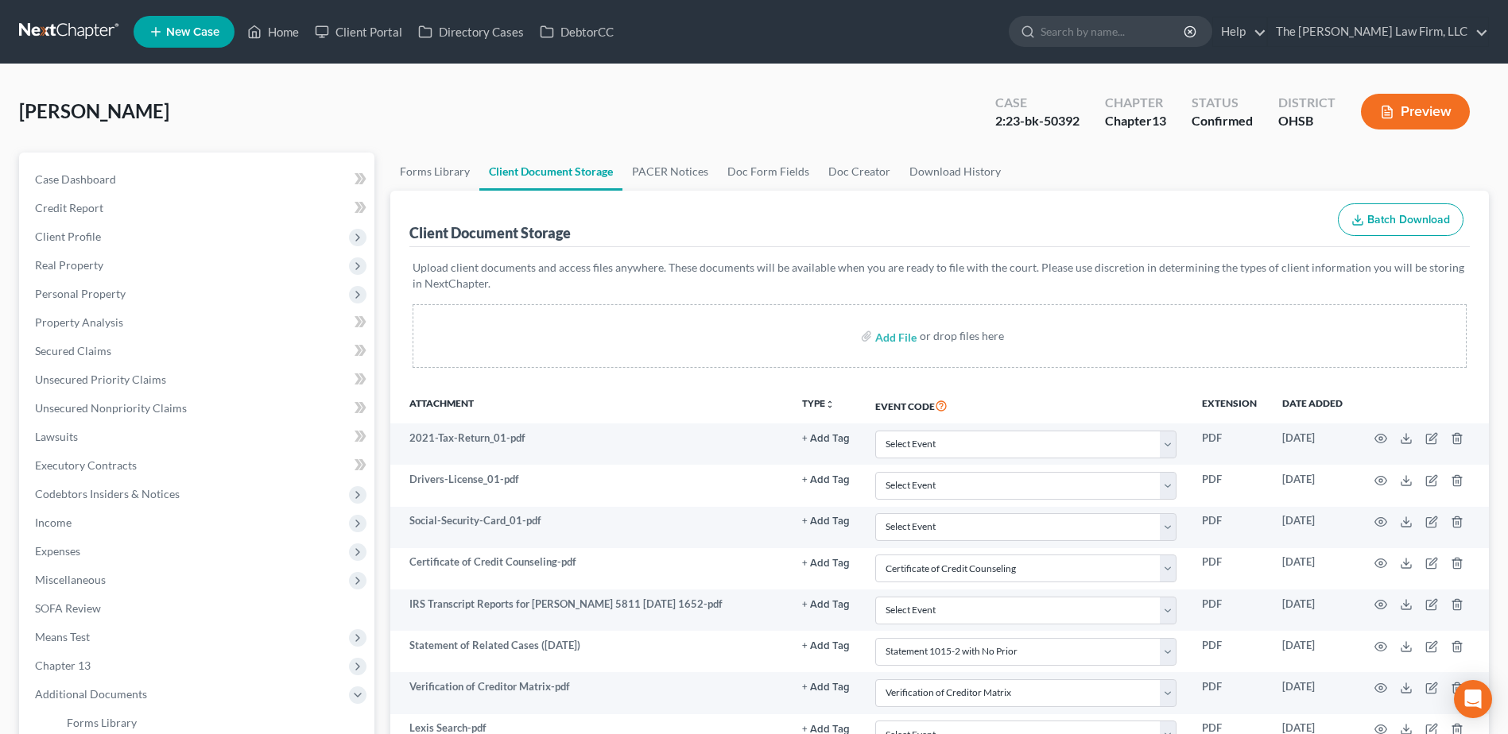
click at [36, 37] on link at bounding box center [70, 31] width 102 height 29
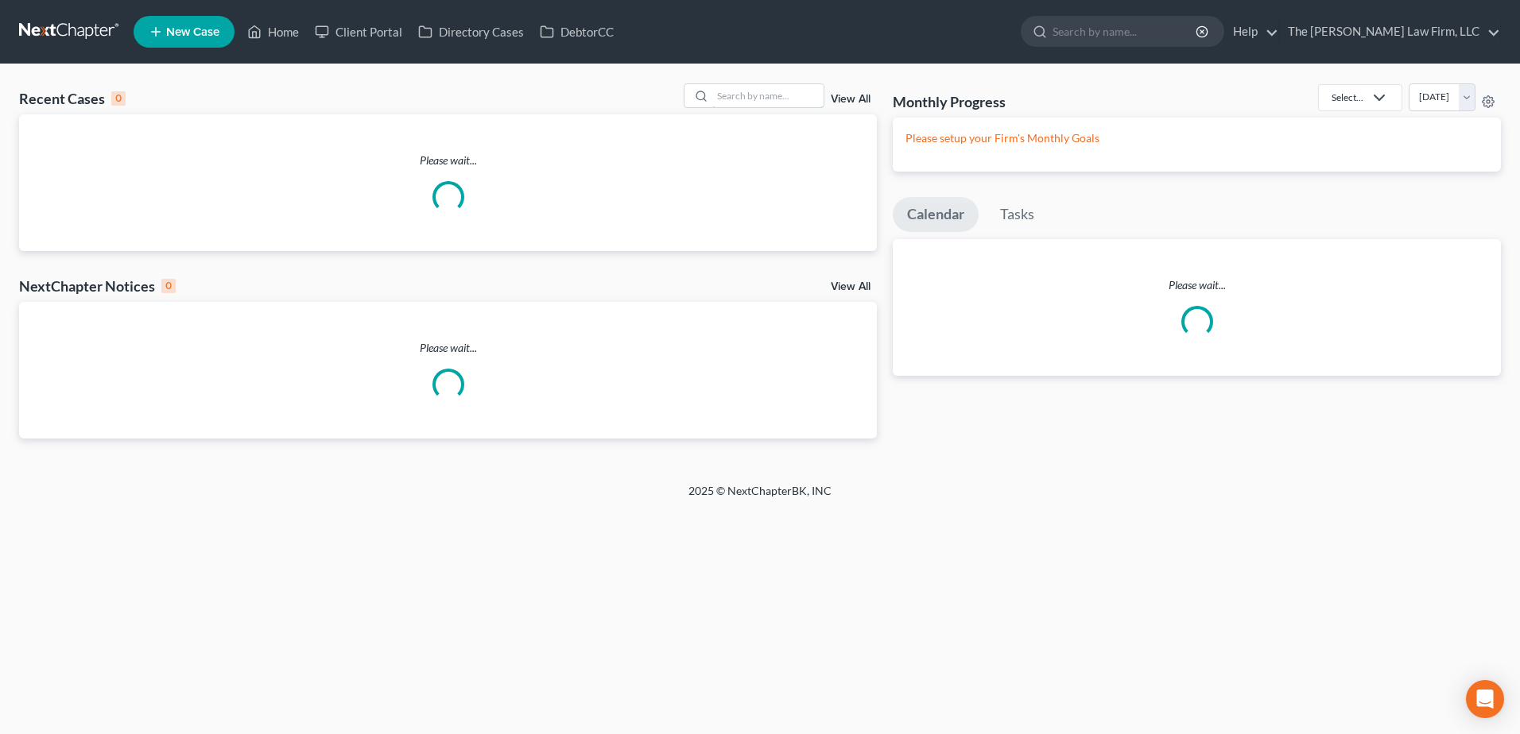
click at [750, 90] on input "search" at bounding box center [767, 95] width 111 height 23
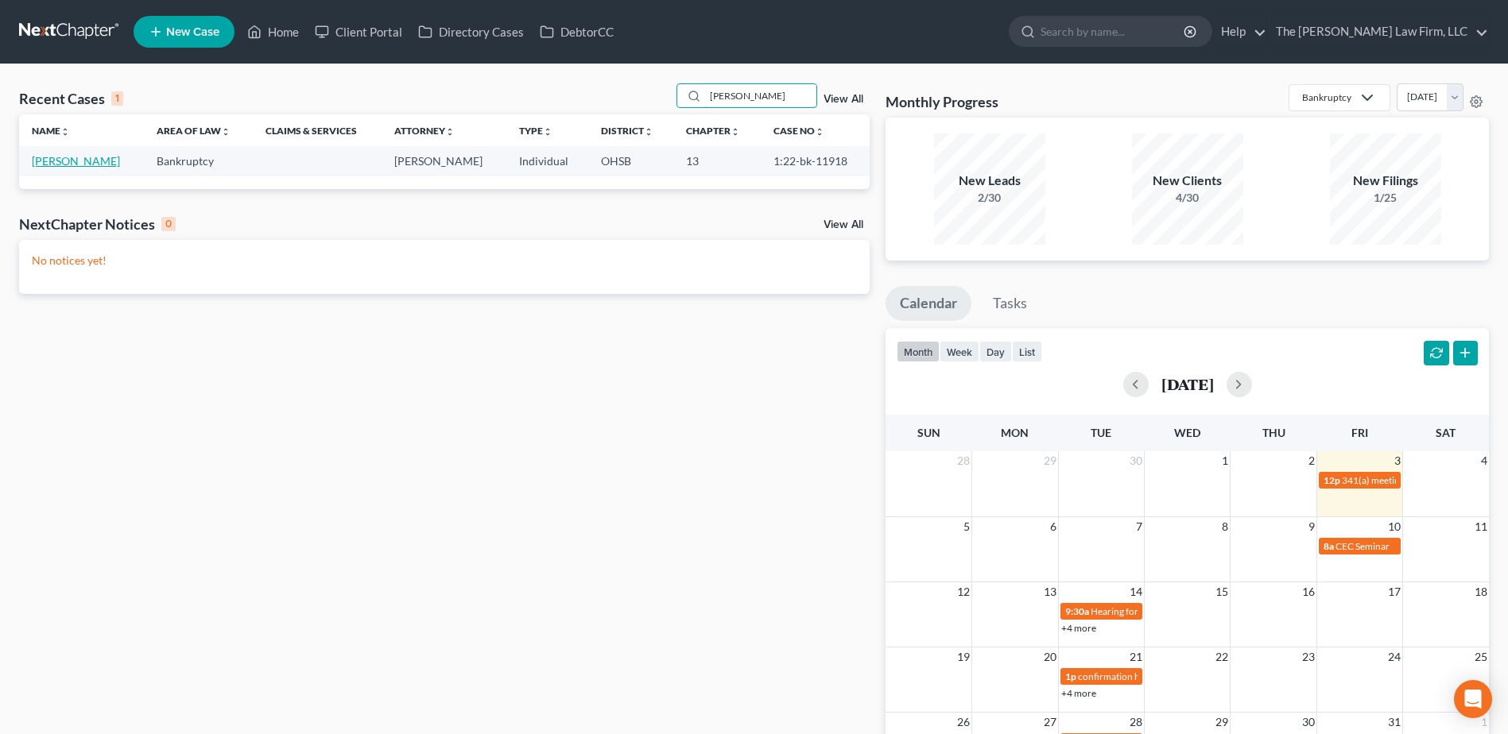
type input "spisak"
click at [48, 162] on link "[PERSON_NAME]" at bounding box center [76, 161] width 88 height 14
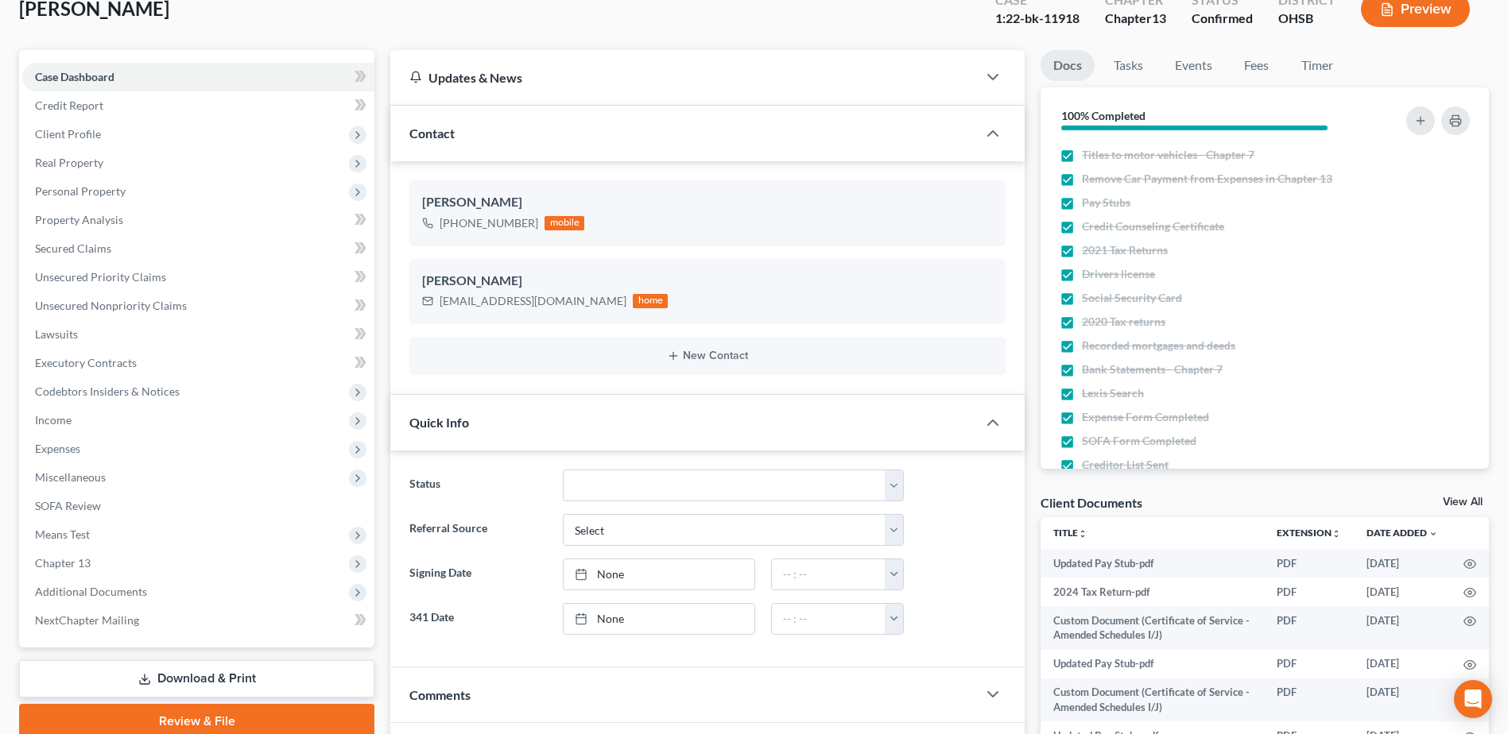
scroll to position [318, 0]
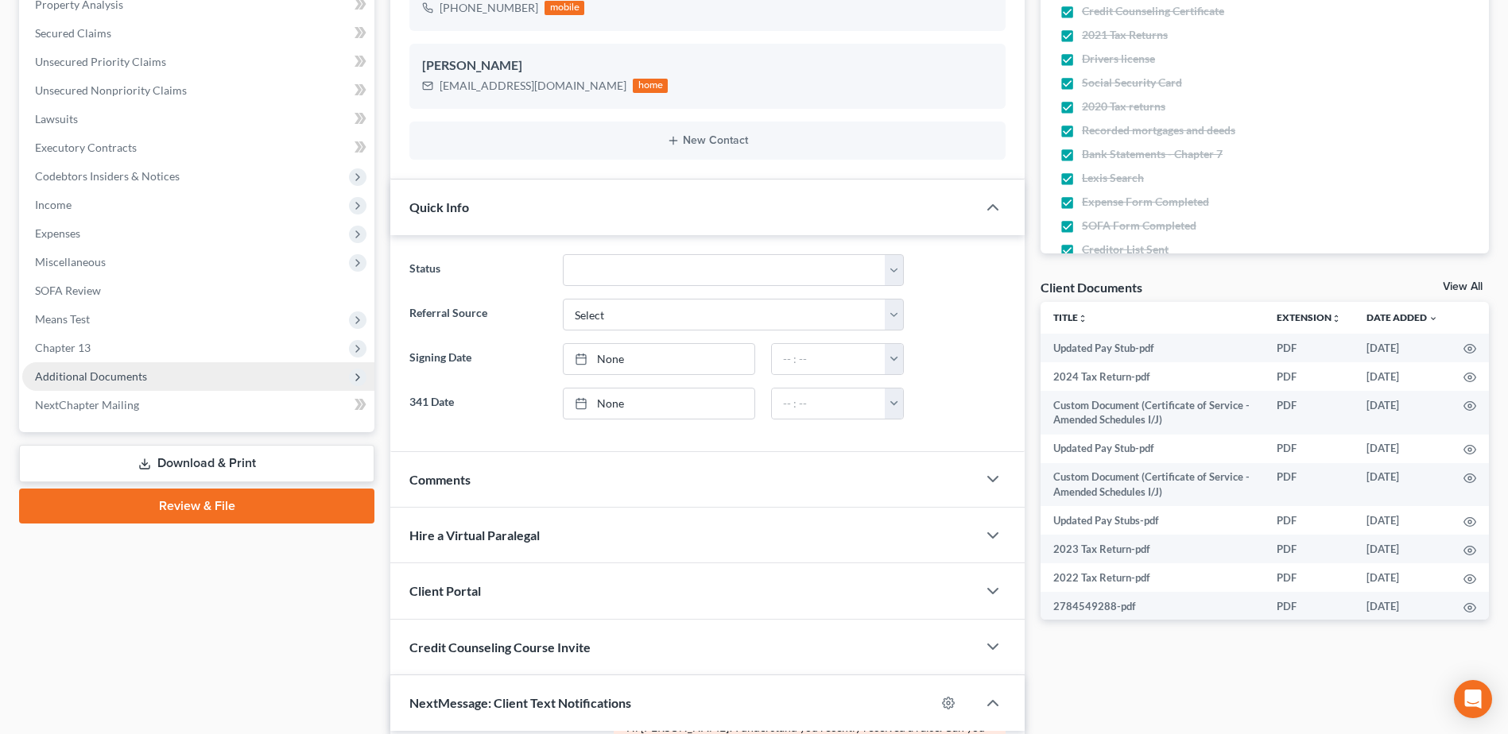
click at [93, 373] on span "Additional Documents" at bounding box center [91, 377] width 112 height 14
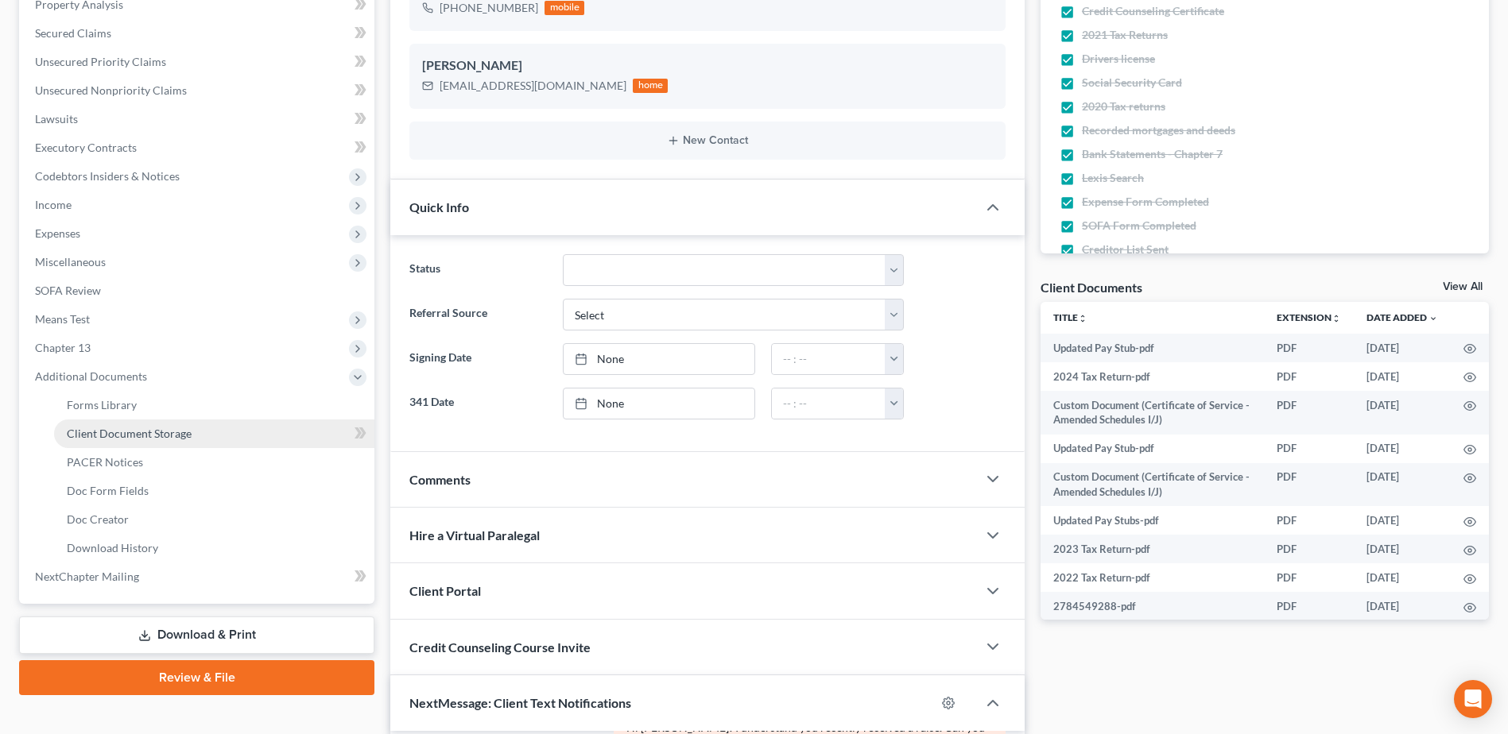
click at [127, 436] on span "Client Document Storage" at bounding box center [129, 434] width 125 height 14
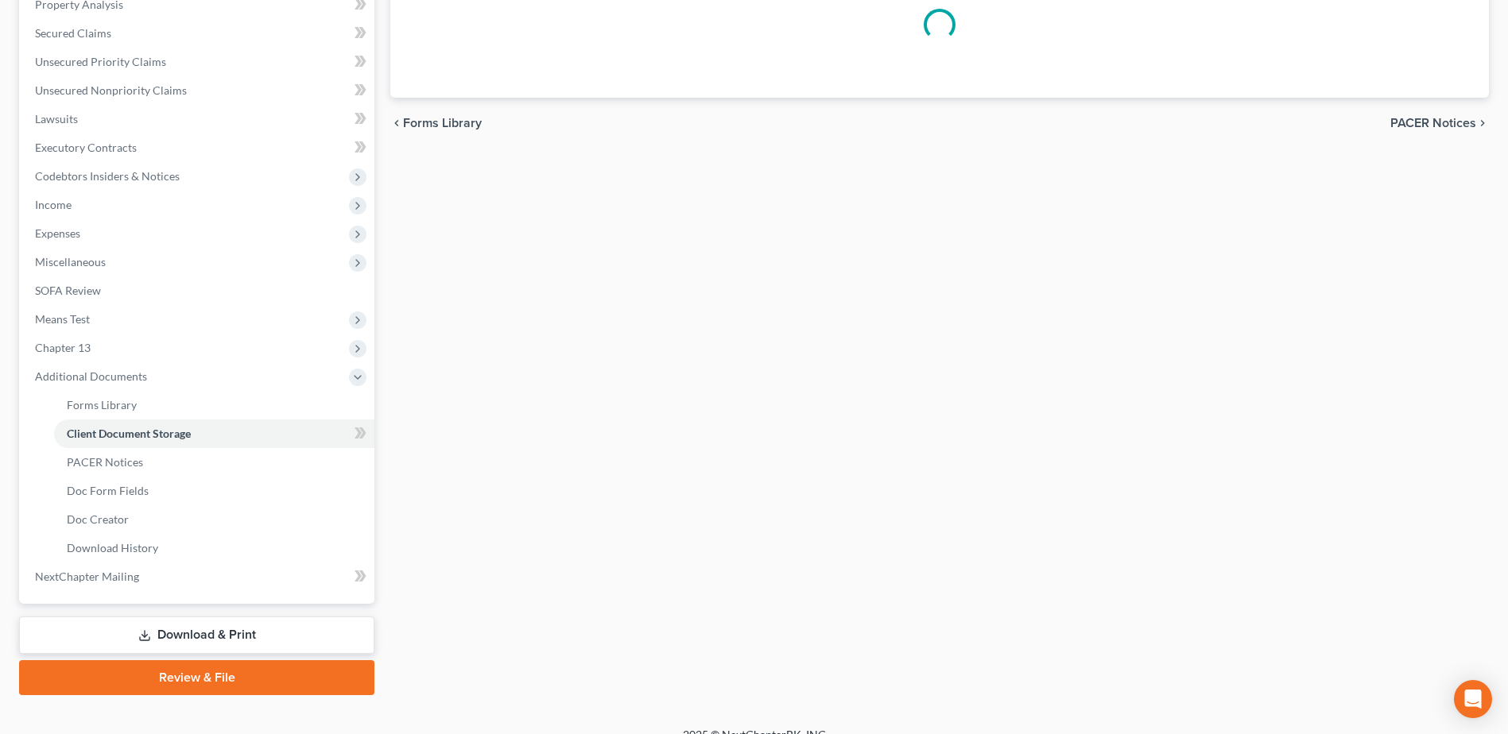
select select "7"
select select "52"
select select "61"
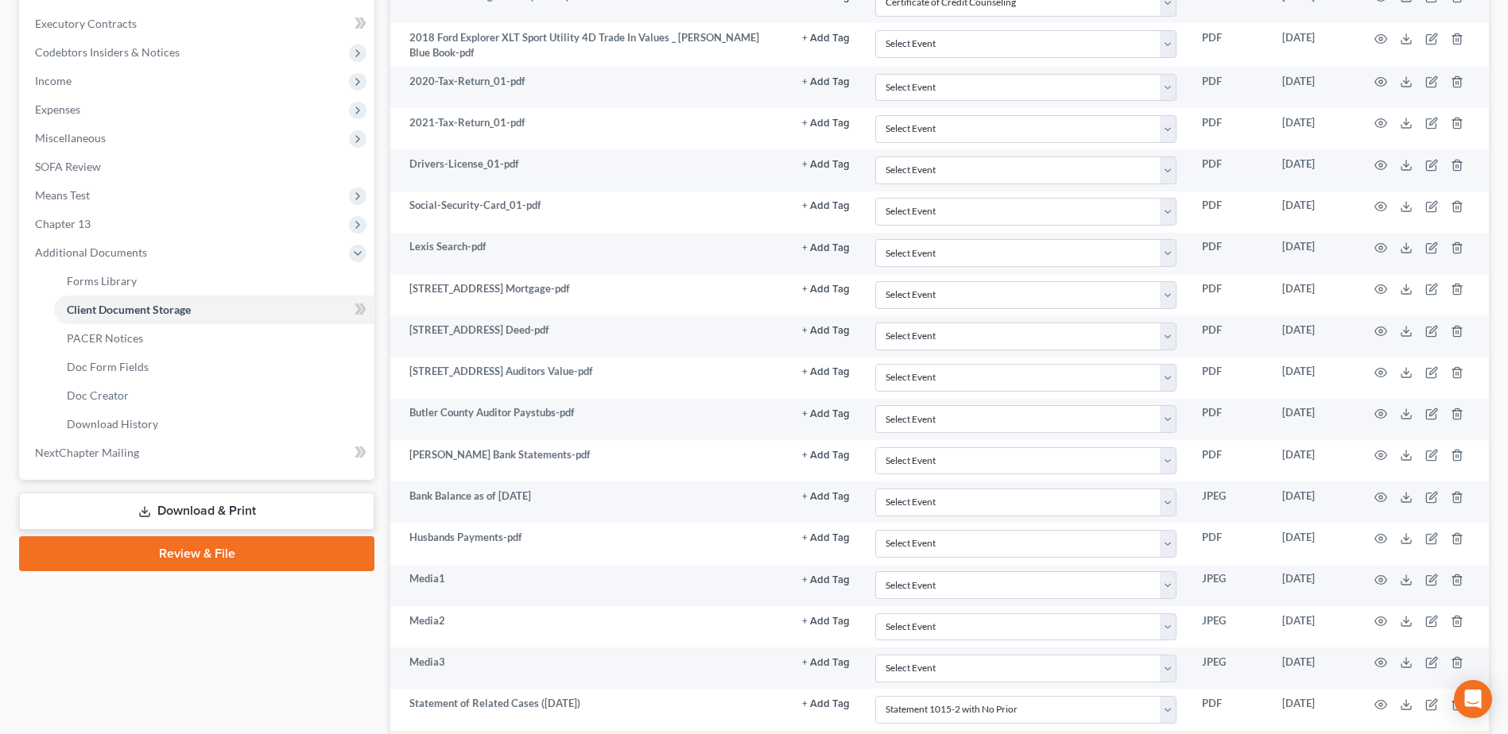
scroll to position [238, 0]
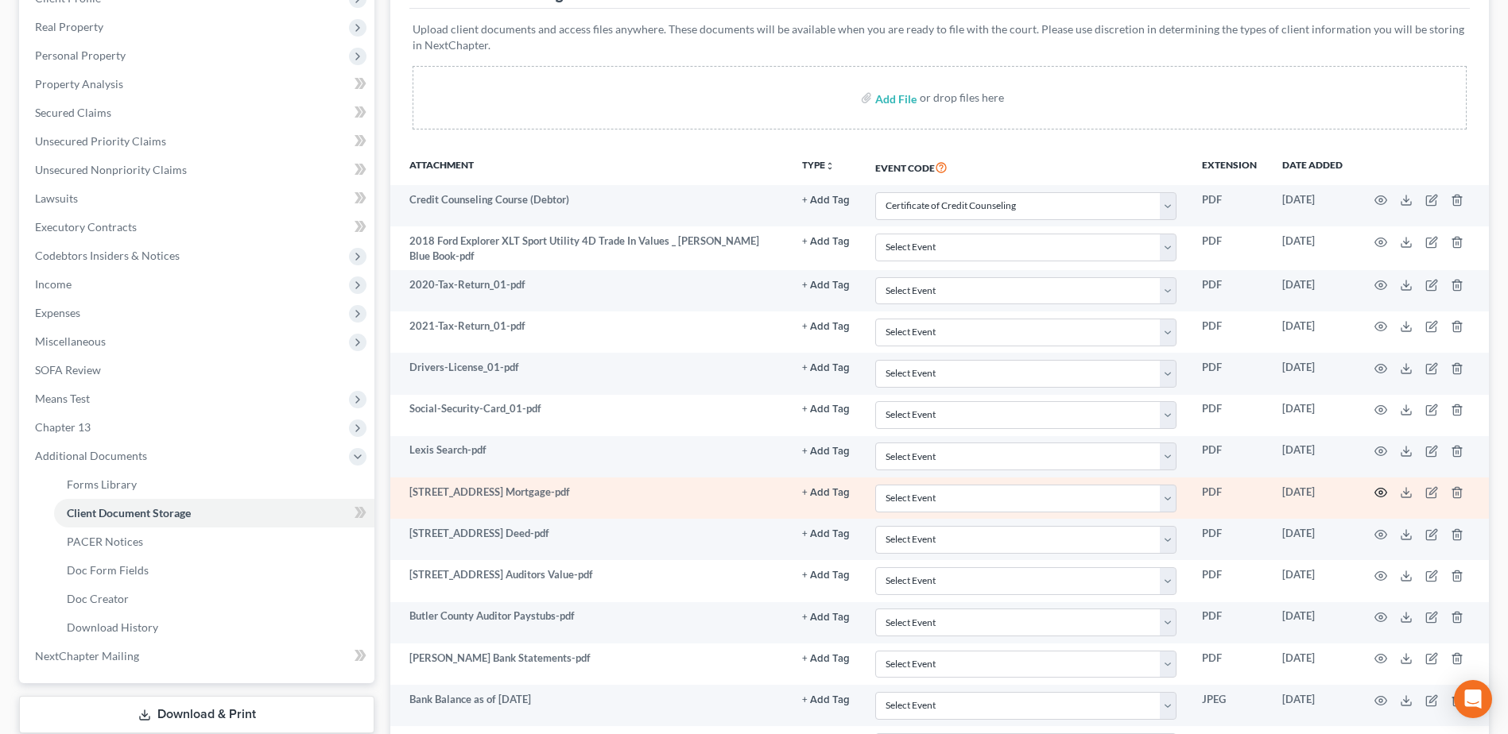
click at [1378, 493] on icon "button" at bounding box center [1380, 492] width 13 height 13
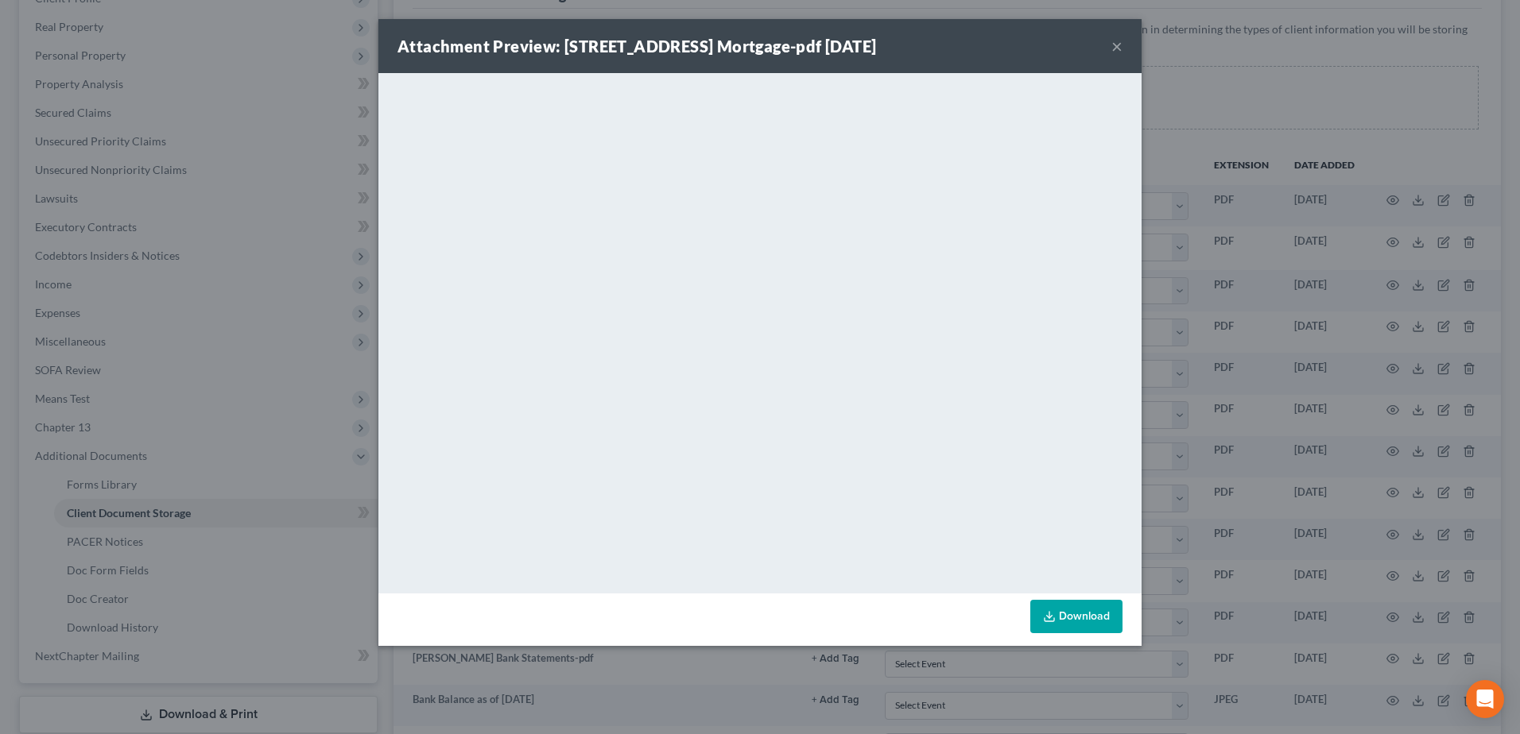
click at [1117, 48] on button "×" at bounding box center [1116, 46] width 11 height 19
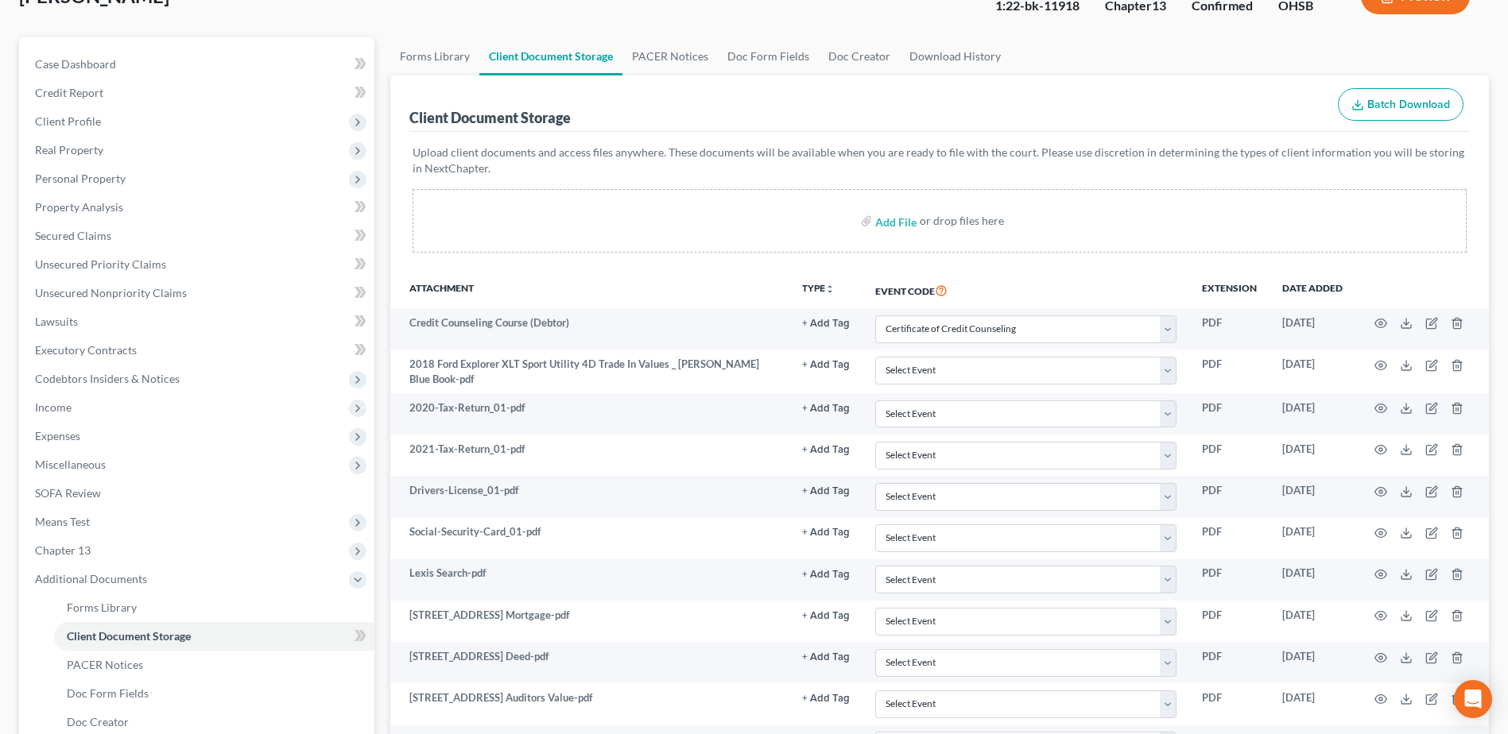
scroll to position [0, 0]
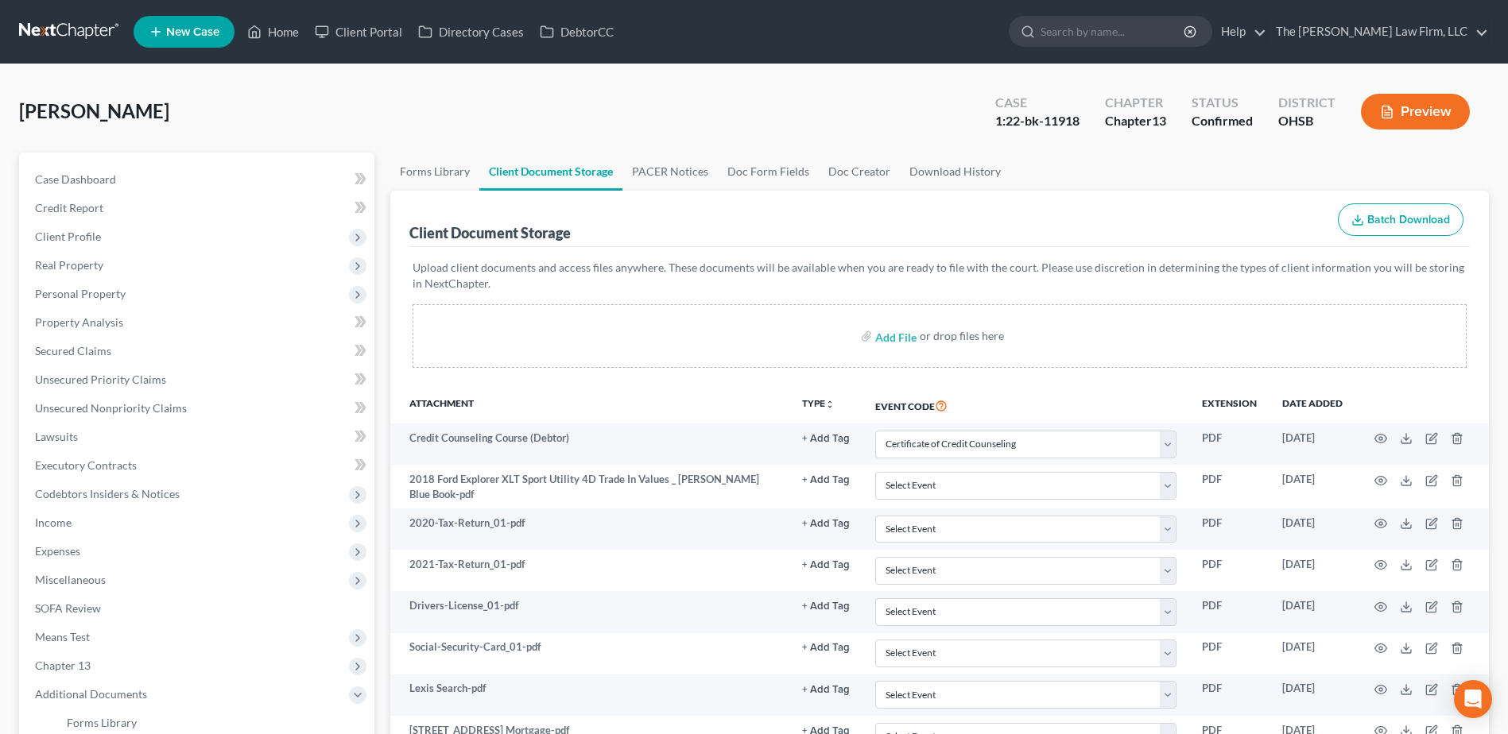
drag, startPoint x: 61, startPoint y: 15, endPoint x: 48, endPoint y: 23, distance: 15.7
click at [60, 15] on nav "Home New Case Client Portal Directory Cases DebtorCC The Jones Law Firm, LLC mj…" at bounding box center [754, 32] width 1508 height 64
click at [44, 23] on link at bounding box center [70, 31] width 102 height 29
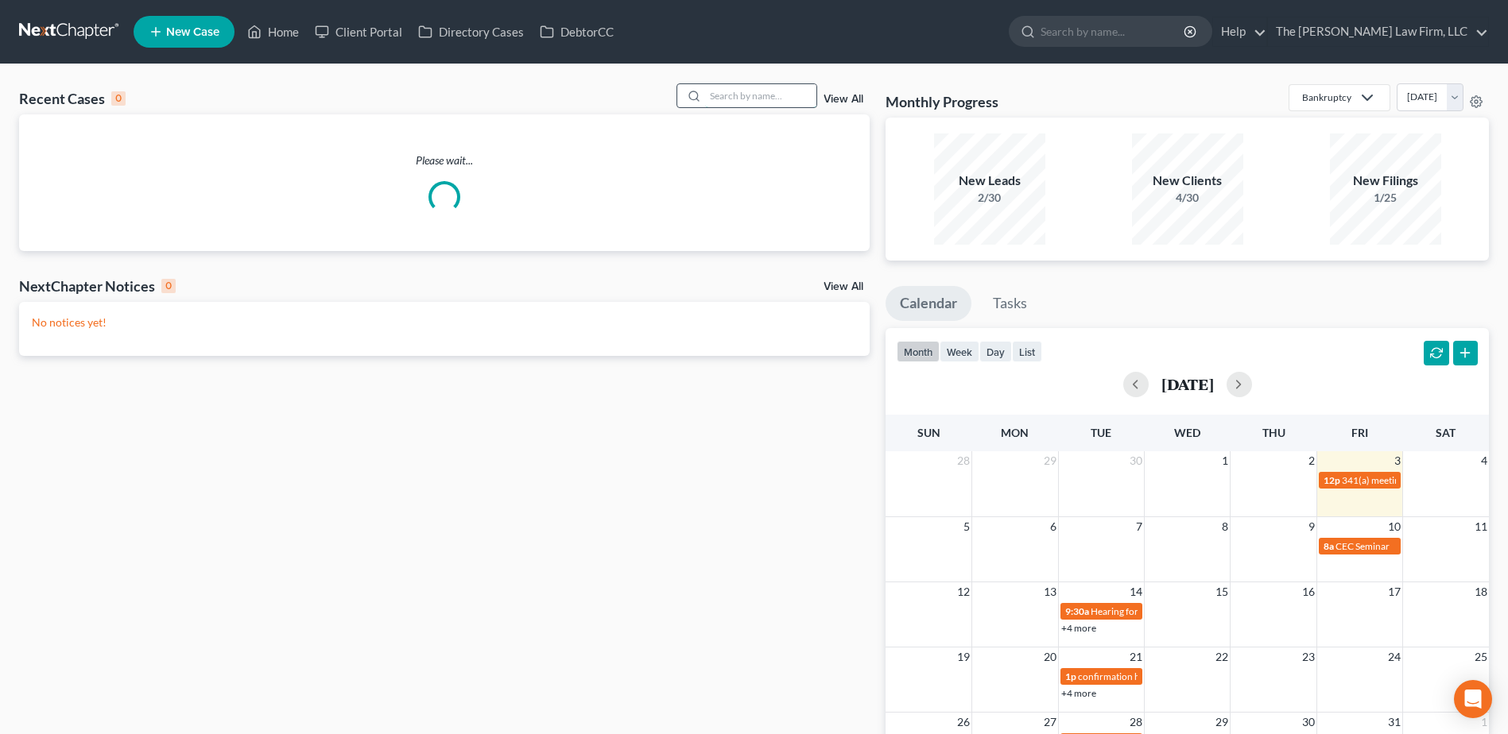
click at [765, 99] on input "search" at bounding box center [760, 95] width 111 height 23
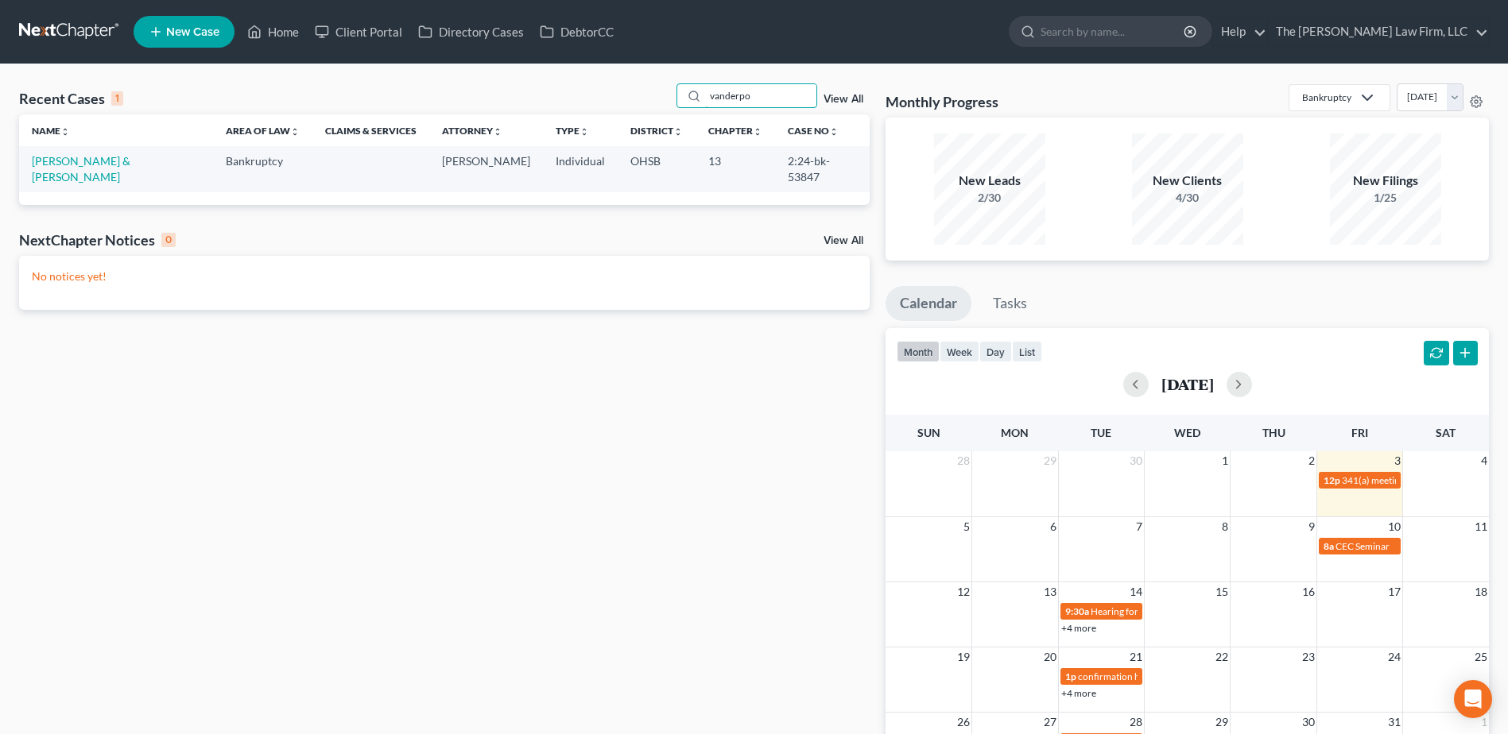
type input "vanderpo"
click at [123, 170] on td "[PERSON_NAME] & [PERSON_NAME]" at bounding box center [116, 168] width 194 height 45
click at [124, 157] on link "[PERSON_NAME] & [PERSON_NAME]" at bounding box center [81, 168] width 99 height 29
